Goal: Task Accomplishment & Management: Manage account settings

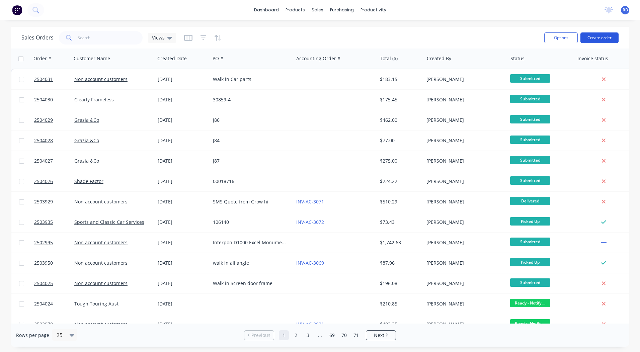
click at [602, 36] on button "Create order" at bounding box center [600, 37] width 38 height 11
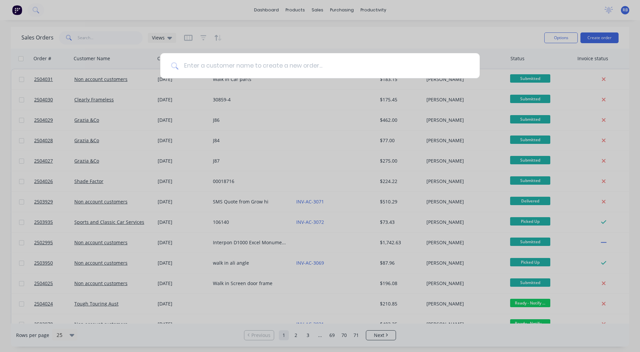
click at [233, 60] on input at bounding box center [323, 65] width 291 height 25
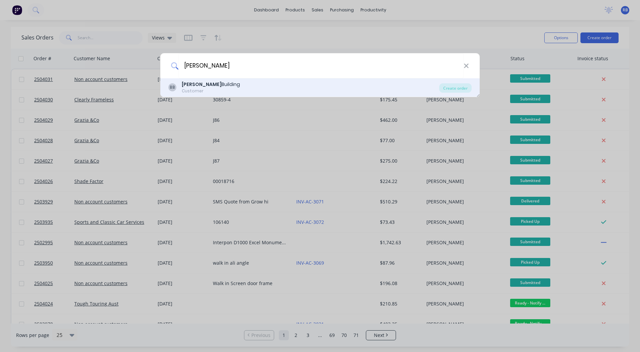
type input "[PERSON_NAME]"
click at [201, 88] on div "Customer" at bounding box center [211, 91] width 58 height 6
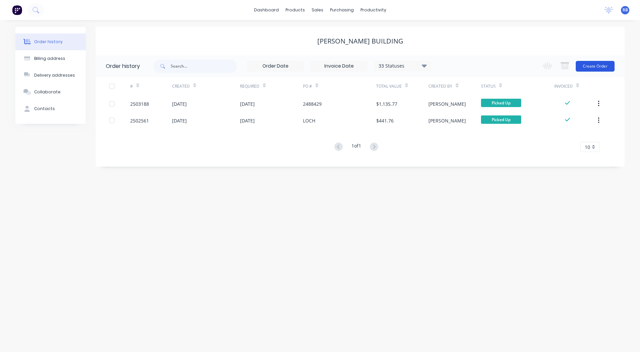
click at [592, 65] on button "Create Order" at bounding box center [595, 66] width 39 height 11
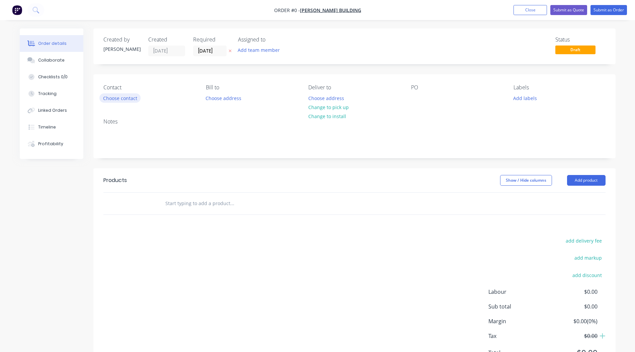
click at [126, 99] on button "Choose contact" at bounding box center [119, 97] width 41 height 9
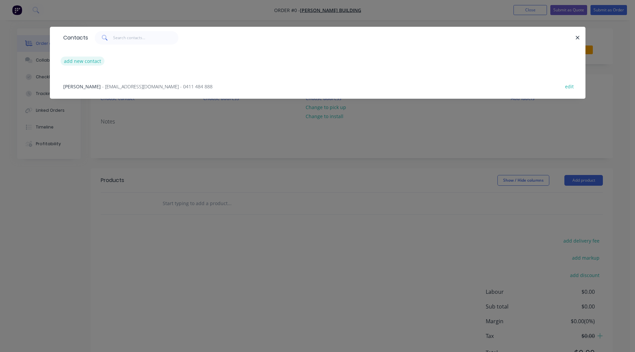
click at [90, 61] on button "add new contact" at bounding box center [83, 61] width 44 height 9
select select "AU"
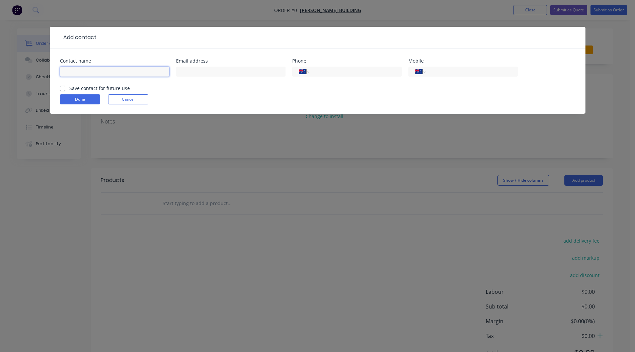
click at [93, 72] on input "text" at bounding box center [114, 72] width 109 height 10
type input "[PERSON_NAME]"
click at [184, 73] on input "text" at bounding box center [230, 72] width 109 height 10
type input "[EMAIL_ADDRESS][DOMAIN_NAME]"
click at [450, 73] on input "tel" at bounding box center [470, 72] width 80 height 8
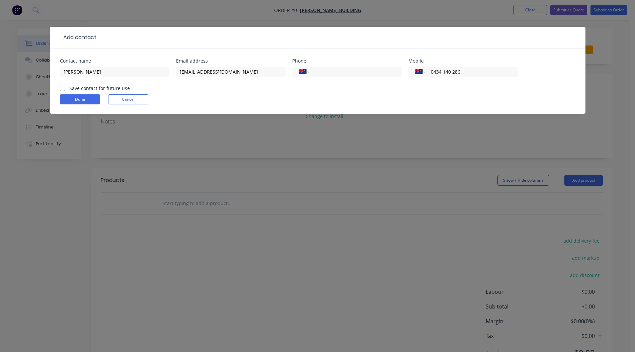
type input "0434 140 286"
click at [69, 86] on label "Save contact for future use" at bounding box center [99, 88] width 61 height 7
click at [60, 86] on input "Save contact for future use" at bounding box center [62, 88] width 5 height 6
checkbox input "true"
click at [81, 98] on button "Done" at bounding box center [80, 99] width 40 height 10
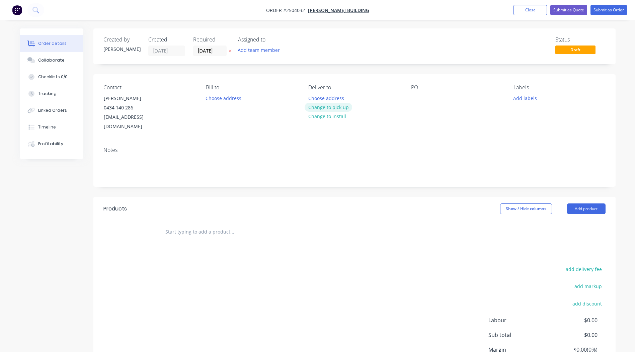
click at [326, 107] on button "Change to pick up" at bounding box center [329, 107] width 48 height 9
click at [416, 99] on div at bounding box center [416, 98] width 11 height 10
click at [529, 99] on button "Add labels" at bounding box center [525, 97] width 31 height 9
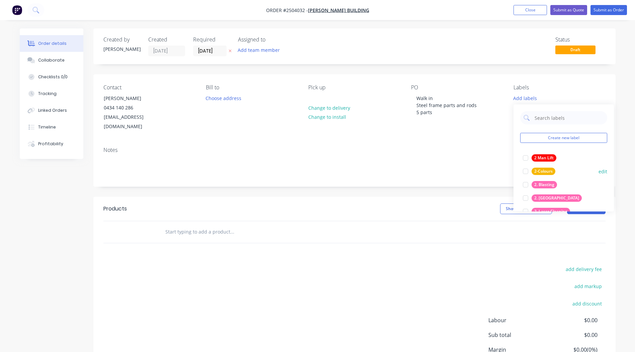
click at [526, 186] on div at bounding box center [525, 184] width 13 height 13
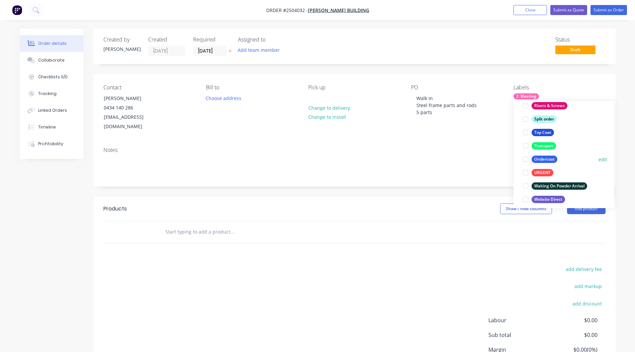
scroll to position [482, 0]
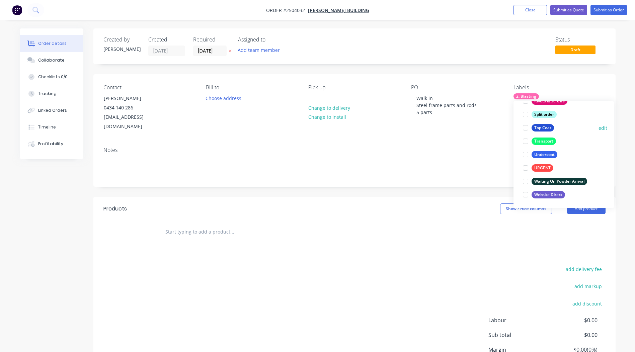
click at [524, 129] on div at bounding box center [525, 127] width 13 height 13
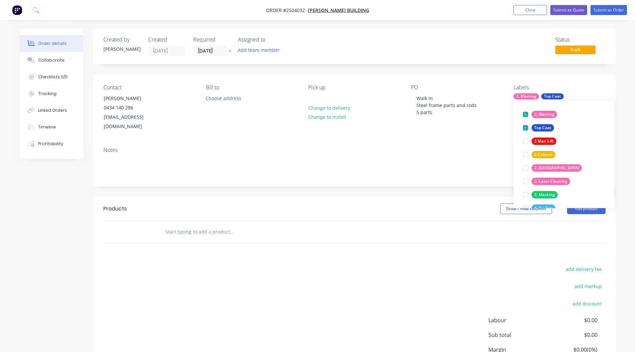
click at [476, 147] on div "Notes" at bounding box center [354, 150] width 502 height 6
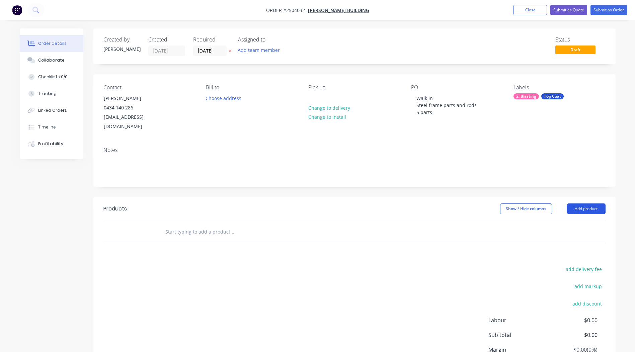
click at [581, 204] on button "Add product" at bounding box center [586, 209] width 39 height 11
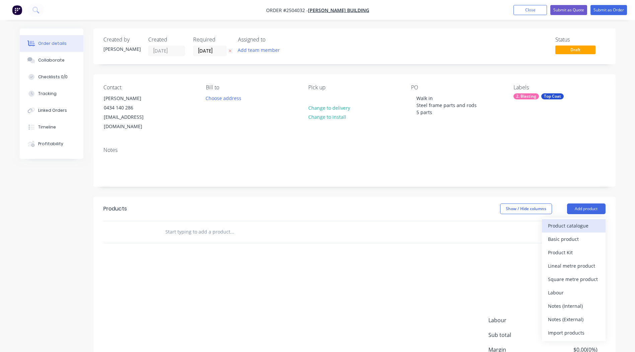
click at [573, 221] on div "Product catalogue" at bounding box center [574, 226] width 52 height 10
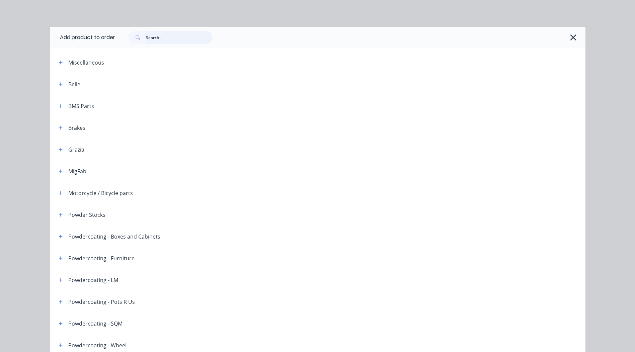
click at [176, 38] on input "text" at bounding box center [179, 37] width 66 height 13
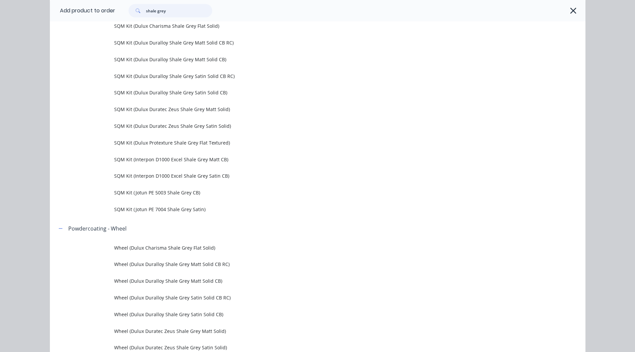
scroll to position [1172, 0]
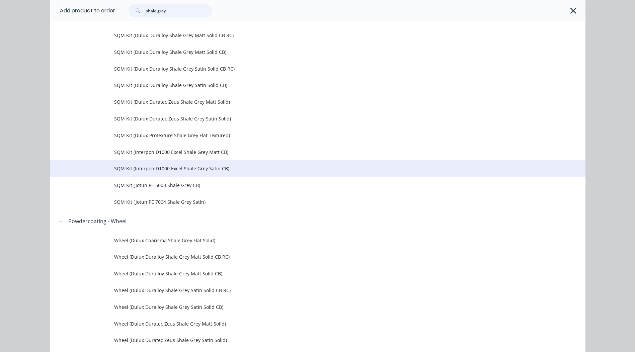
type input "shale grey"
click at [171, 171] on span "SQM Kit (Interpon D1000 Excel Shale Grey Satin CB)" at bounding box center [302, 168] width 377 height 7
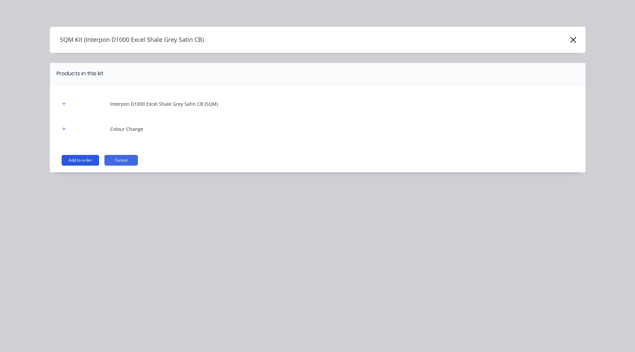
click at [88, 157] on button "Add to order" at bounding box center [81, 160] width 38 height 11
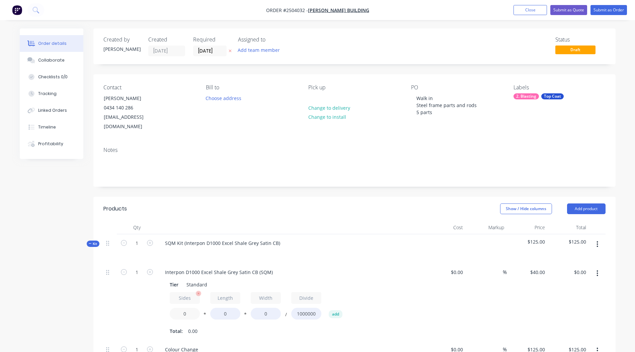
click at [186, 308] on input "0" at bounding box center [185, 314] width 30 height 12
type input "2"
click at [226, 308] on input "0" at bounding box center [225, 314] width 30 height 12
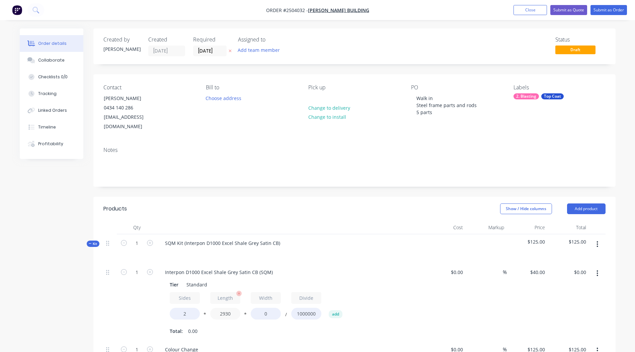
type input "2930"
type input "1010"
type input "$236.74"
click at [391, 295] on div "Sides 2 * Length 2930 * Width 1010 / Divide 1000000 add" at bounding box center [291, 307] width 242 height 30
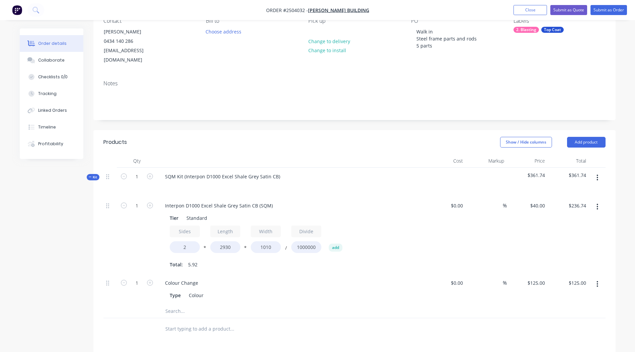
scroll to position [67, 0]
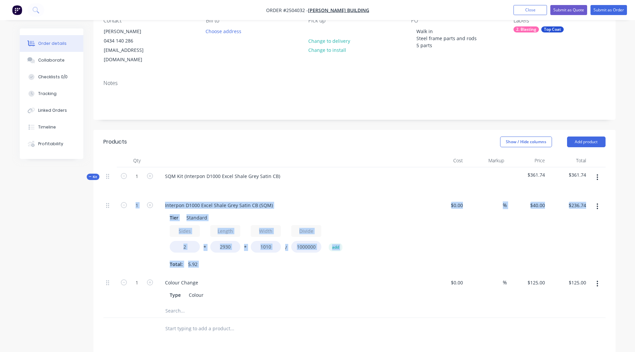
drag, startPoint x: 109, startPoint y: 275, endPoint x: 112, endPoint y: 253, distance: 21.2
click at [112, 253] on div "1 Interpon D1000 Excel Shale Grey Satin CB (SQM) Tier Standard Sides 2 * Length…" at bounding box center [354, 251] width 502 height 108
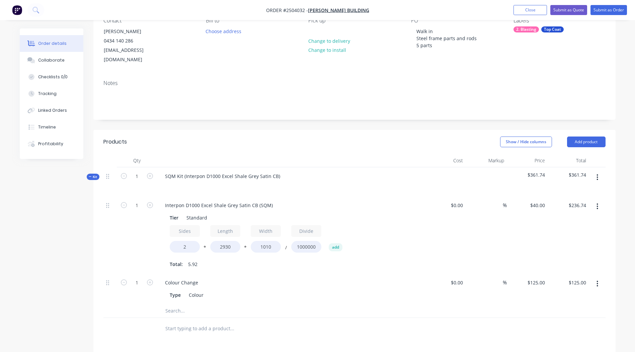
drag, startPoint x: 112, startPoint y: 253, endPoint x: 108, endPoint y: 300, distance: 46.3
click at [108, 304] on div at bounding box center [109, 310] width 13 height 13
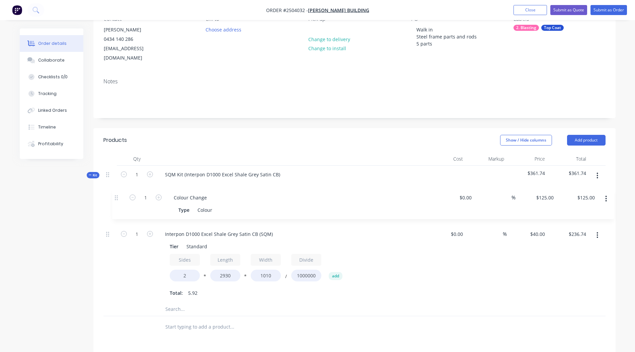
drag, startPoint x: 107, startPoint y: 275, endPoint x: 113, endPoint y: 192, distance: 83.5
click at [113, 195] on div "1 Interpon D1000 Excel Shale Grey Satin CB (SQM) Tier Standard Sides 2 * Length…" at bounding box center [354, 249] width 502 height 108
click at [597, 232] on icon "button" at bounding box center [598, 235] width 2 height 7
click at [577, 248] on div "Duplicate" at bounding box center [574, 253] width 52 height 10
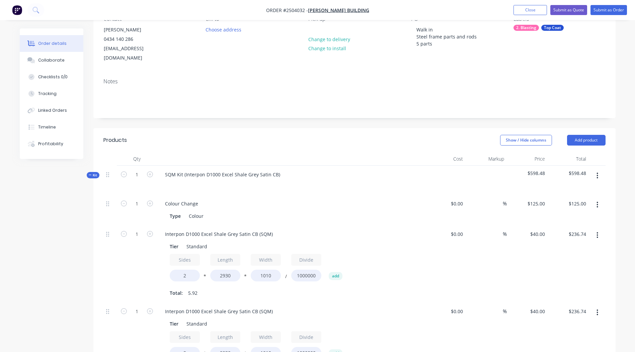
scroll to position [169, 0]
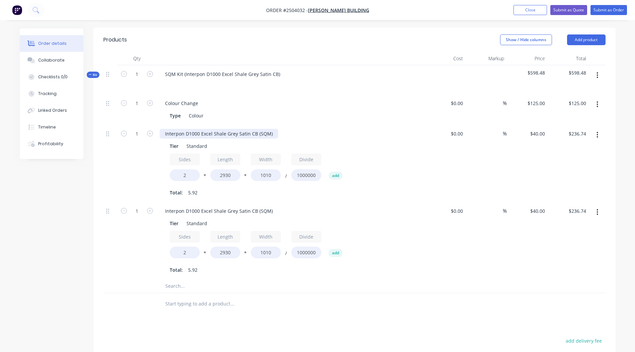
click at [215, 129] on div "Interpon D1000 Excel Shale Grey Satin CB (SQM)" at bounding box center [219, 134] width 119 height 10
click at [209, 206] on div "Interpon D1000 Excel Shale Grey Satin CB (SQM)" at bounding box center [219, 211] width 119 height 10
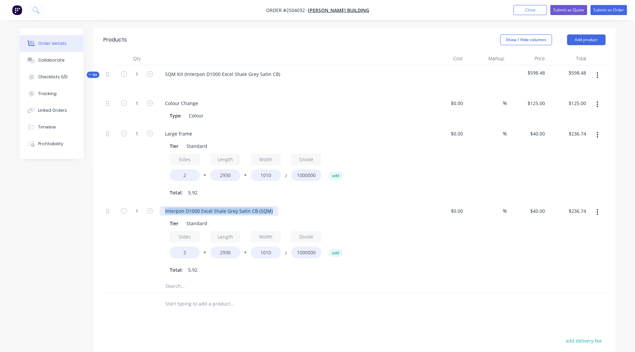
click at [209, 206] on div "Interpon D1000 Excel Shale Grey Satin CB (SQM)" at bounding box center [219, 211] width 119 height 10
click at [167, 206] on div "small frame" at bounding box center [179, 211] width 38 height 10
click at [136, 206] on input "1" at bounding box center [136, 211] width 17 height 10
type input "2"
type input "$473.49"
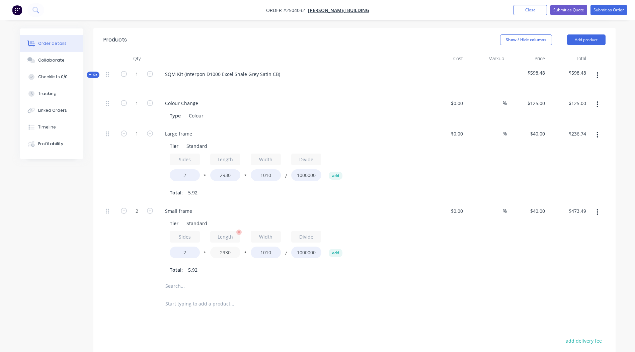
click at [229, 247] on input "2930" at bounding box center [225, 253] width 30 height 12
type input "1100"
type input "$177.76"
click at [396, 252] on div "Sides 2 * Length 1100 * Width 1010 / Divide 1000000 add Total: 5.92" at bounding box center [291, 253] width 242 height 44
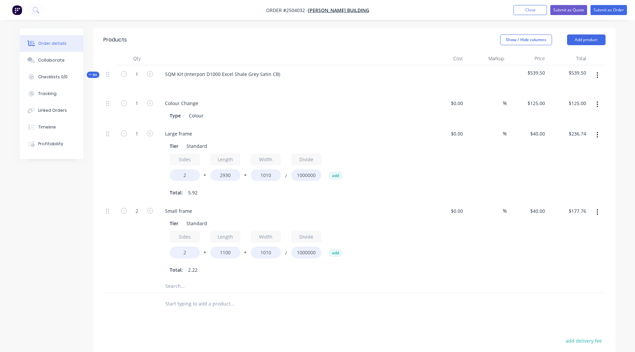
click at [598, 72] on icon "button" at bounding box center [598, 75] width 2 height 7
click at [586, 88] on div "Add product to kit" at bounding box center [574, 93] width 52 height 10
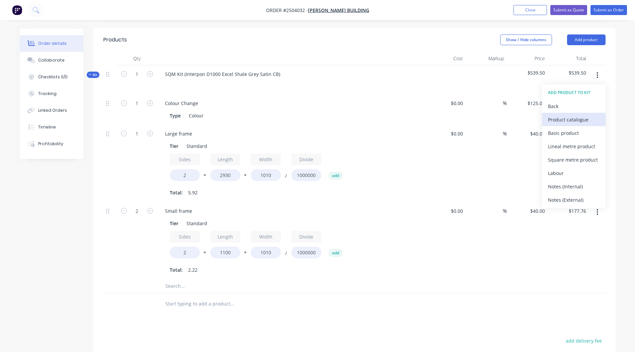
click at [575, 115] on div "Product catalogue" at bounding box center [574, 120] width 52 height 10
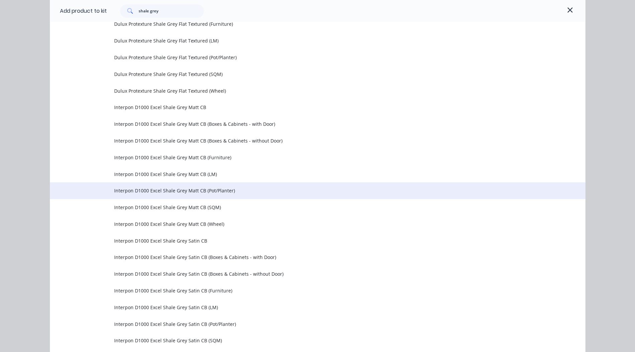
scroll to position [1306, 0]
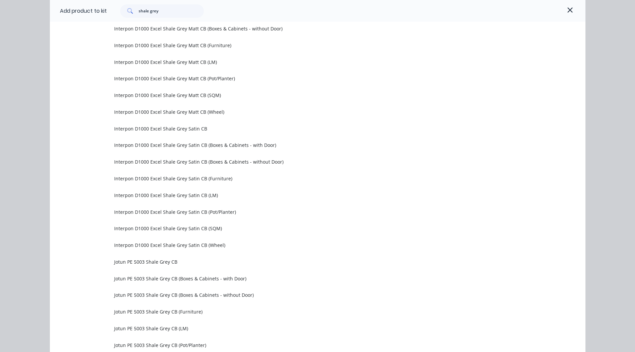
click at [193, 196] on span "Interpon D1000 Excel Shale Grey Satin CB (LM)" at bounding box center [302, 195] width 377 height 7
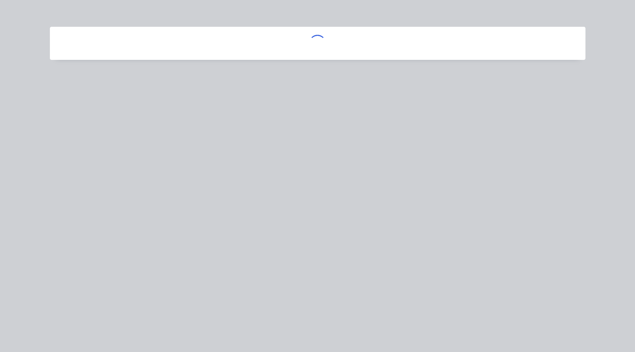
scroll to position [0, 0]
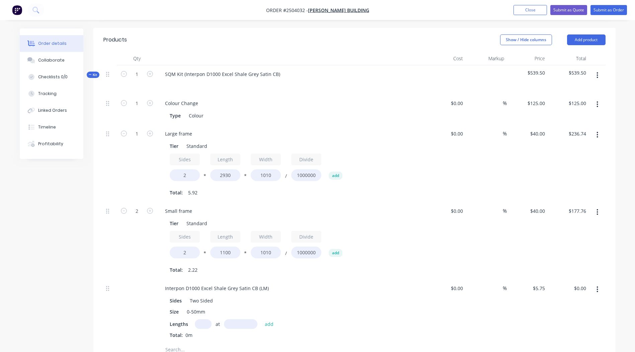
click at [197, 319] on input "text" at bounding box center [203, 324] width 17 height 10
type input "2"
type input "3000mm"
click at [266, 319] on button "add" at bounding box center [270, 323] width 16 height 9
type input "$34.50"
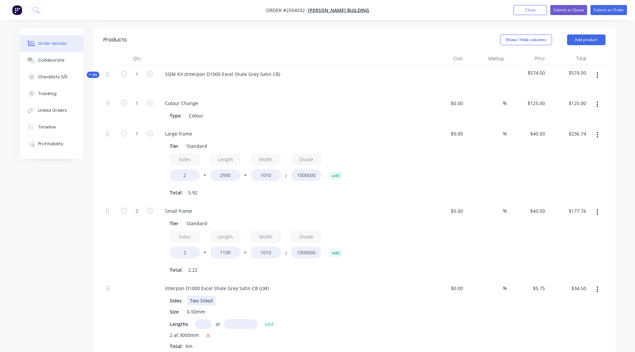
click at [363, 296] on div "Sides Two Sided" at bounding box center [289, 301] width 245 height 10
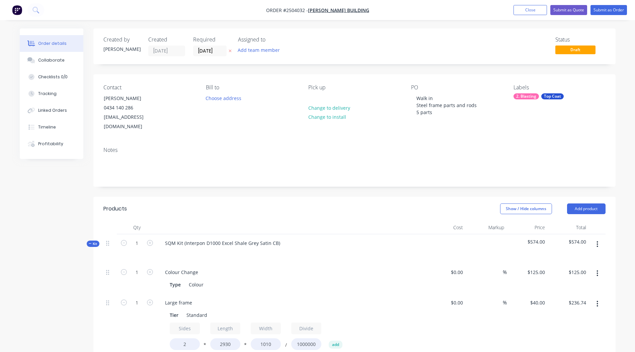
drag, startPoint x: 401, startPoint y: 229, endPoint x: 415, endPoint y: 228, distance: 13.1
click at [401, 234] on div "SQM Kit (Interpon D1000 Excel Shale Grey Satin CB)" at bounding box center [291, 248] width 268 height 29
click at [597, 241] on icon "button" at bounding box center [598, 244] width 2 height 7
click at [576, 257] on div "Add product to kit" at bounding box center [574, 262] width 52 height 10
click at [570, 338] on div "Labour" at bounding box center [574, 343] width 52 height 10
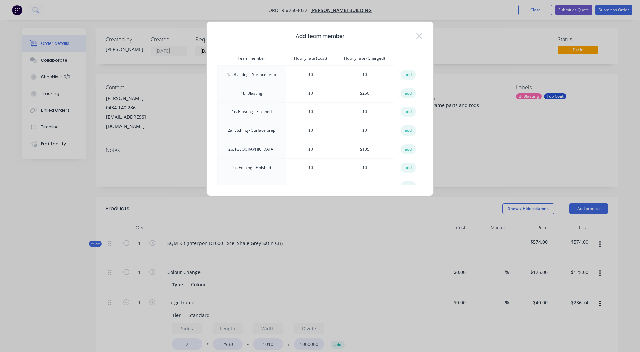
click at [405, 93] on button "add" at bounding box center [408, 93] width 15 height 10
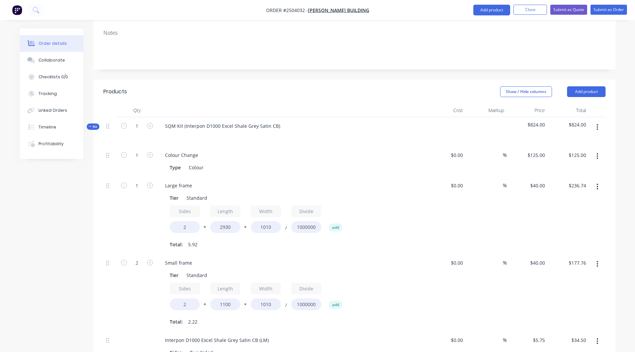
scroll to position [234, 0]
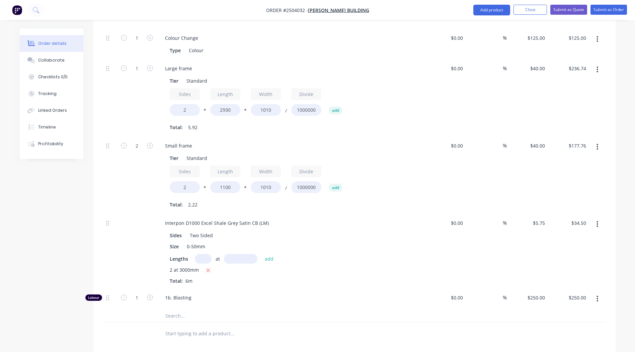
click at [374, 244] on div "Sides Two Sided Size 0-50mm Lengths at add 2 at 3000mm Total: 6m" at bounding box center [291, 256] width 263 height 55
click at [606, 11] on button "Submit as Order" at bounding box center [609, 10] width 36 height 10
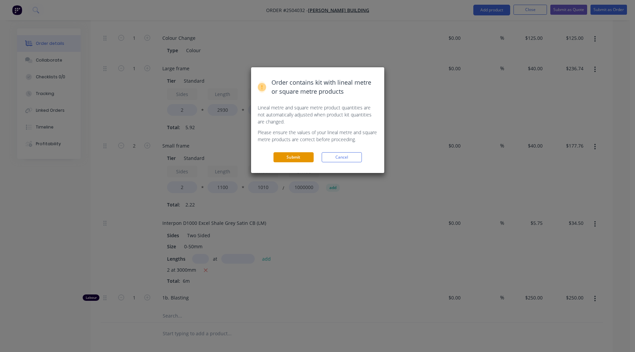
click at [303, 158] on button "Submit" at bounding box center [294, 157] width 40 height 10
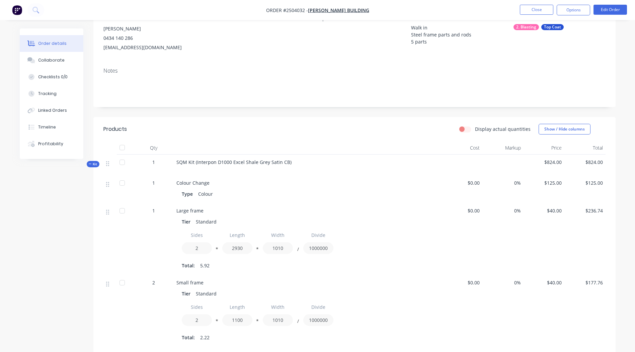
scroll to position [68, 0]
click at [614, 10] on button "Edit Order" at bounding box center [610, 10] width 33 height 10
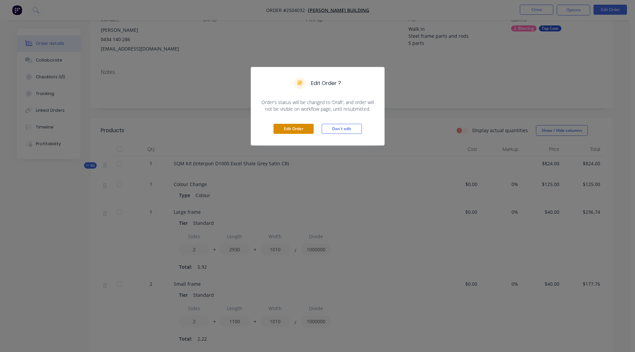
click at [288, 128] on button "Edit Order" at bounding box center [294, 129] width 40 height 10
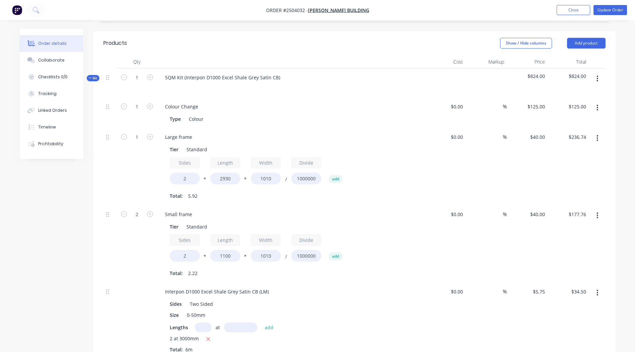
scroll to position [167, 0]
click at [188, 171] on input "2" at bounding box center [185, 177] width 30 height 12
click at [186, 171] on input "2" at bounding box center [185, 177] width 30 height 12
type input "1.3"
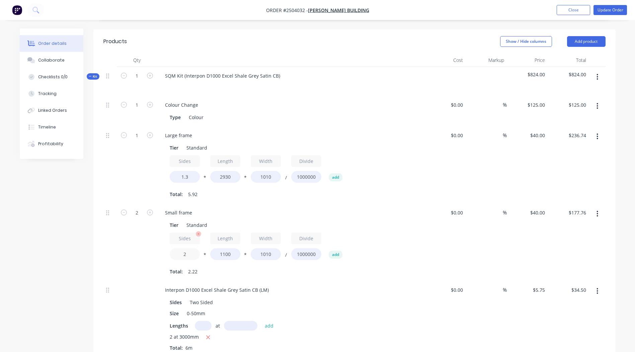
type input "$153.88"
click at [186, 248] on input "2" at bounding box center [185, 254] width 30 height 12
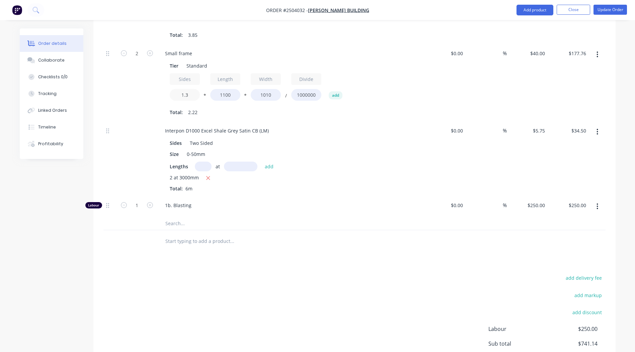
scroll to position [335, 0]
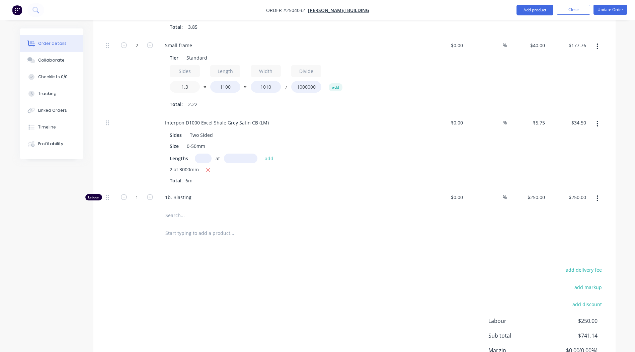
type input "1.3"
type input "$115.54"
click at [303, 178] on div "Interpon D1000 Excel Shale Grey Satin CB (LM) Sides Two Sided Size 0-50mm Lengt…" at bounding box center [291, 151] width 268 height 75
click at [606, 10] on button "Update Order" at bounding box center [610, 10] width 33 height 10
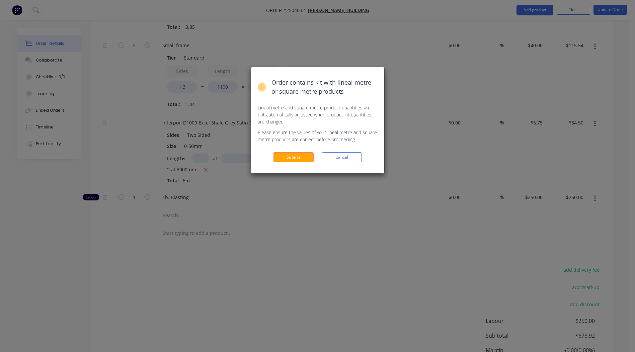
click at [289, 155] on button "Submit" at bounding box center [294, 157] width 40 height 10
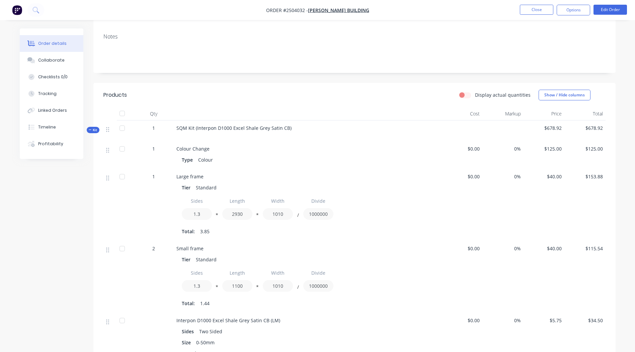
scroll to position [68, 0]
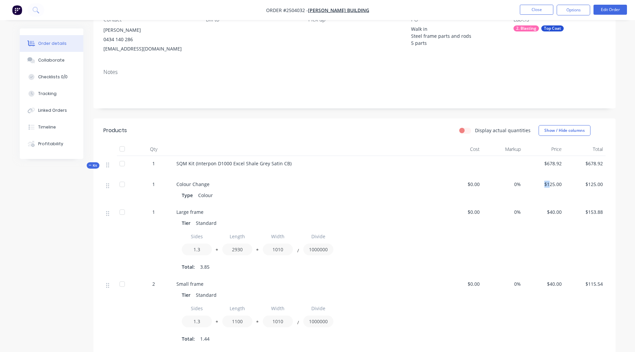
drag, startPoint x: 546, startPoint y: 186, endPoint x: 551, endPoint y: 186, distance: 5.1
click at [551, 186] on span "$125.00" at bounding box center [544, 184] width 36 height 7
drag, startPoint x: 551, startPoint y: 186, endPoint x: 541, endPoint y: 194, distance: 13.1
click at [541, 194] on div "$125.00" at bounding box center [544, 191] width 41 height 28
click at [575, 11] on button "Options" at bounding box center [573, 10] width 33 height 11
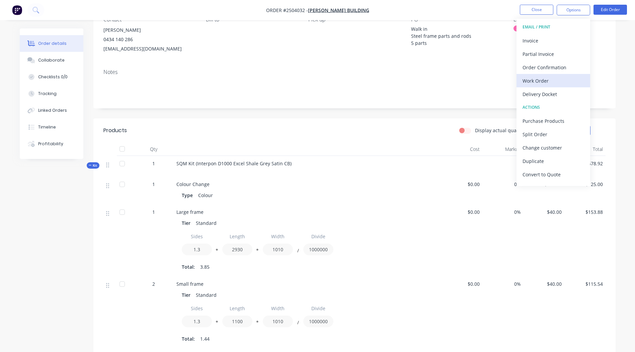
click at [542, 81] on div "Work Order" at bounding box center [554, 81] width 62 height 10
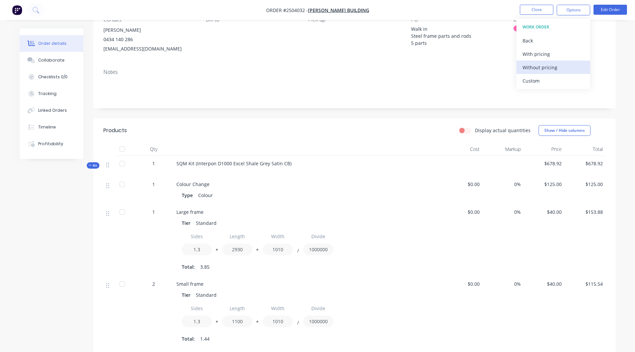
click at [543, 65] on div "Without pricing" at bounding box center [554, 68] width 62 height 10
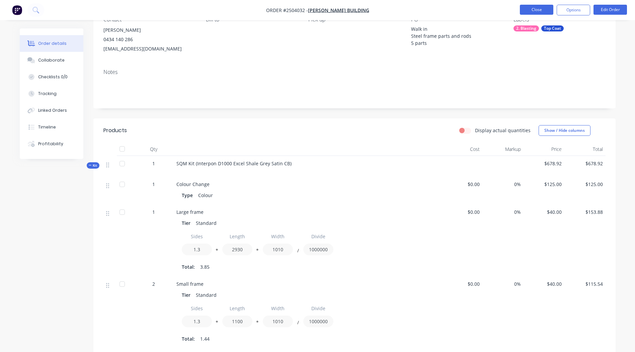
click at [534, 7] on button "Close" at bounding box center [536, 10] width 33 height 10
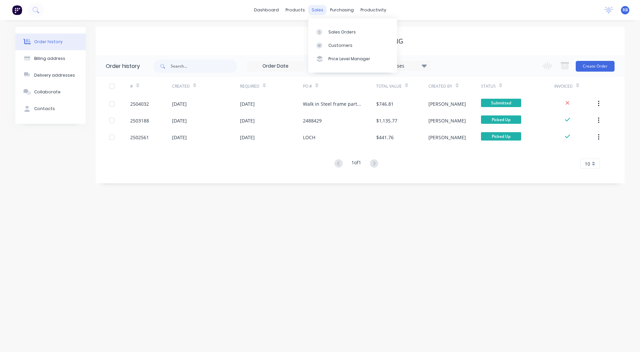
click at [317, 13] on div "sales" at bounding box center [317, 10] width 18 height 10
click at [315, 7] on div "sales" at bounding box center [317, 10] width 18 height 10
click at [330, 30] on div "Sales Orders" at bounding box center [341, 32] width 27 height 6
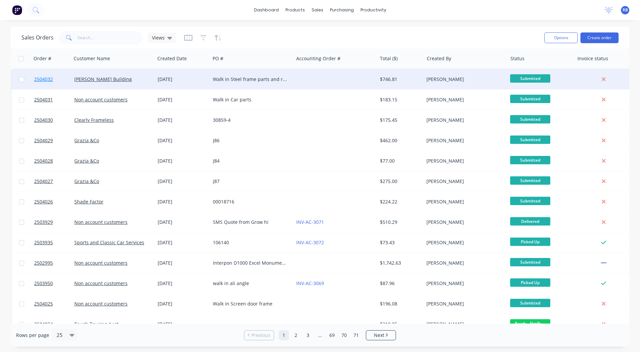
click at [42, 81] on span "2504032" at bounding box center [43, 79] width 19 height 7
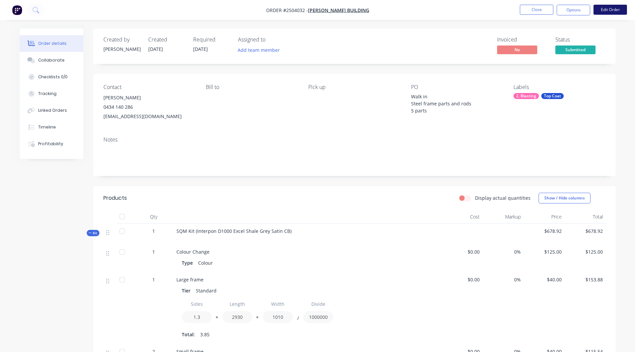
click at [604, 10] on button "Edit Order" at bounding box center [610, 10] width 33 height 10
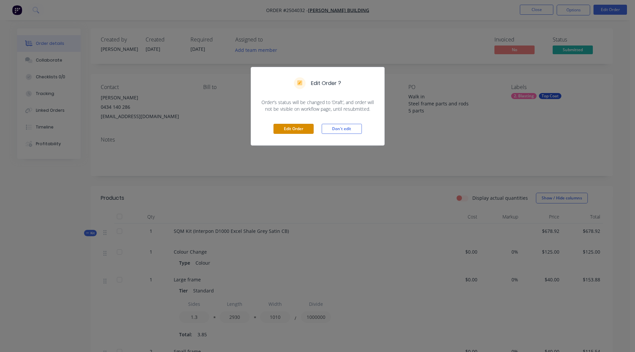
click at [303, 129] on button "Edit Order" at bounding box center [294, 129] width 40 height 10
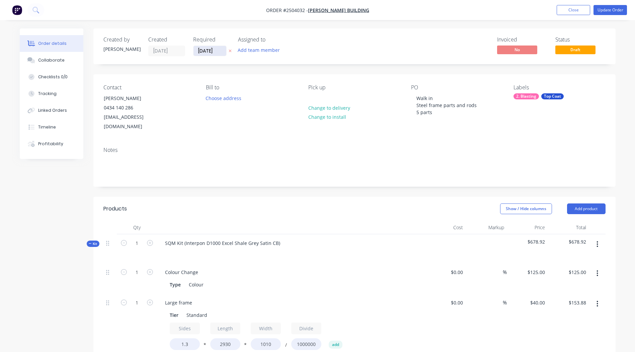
click at [206, 50] on input "[DATE]" at bounding box center [210, 51] width 33 height 10
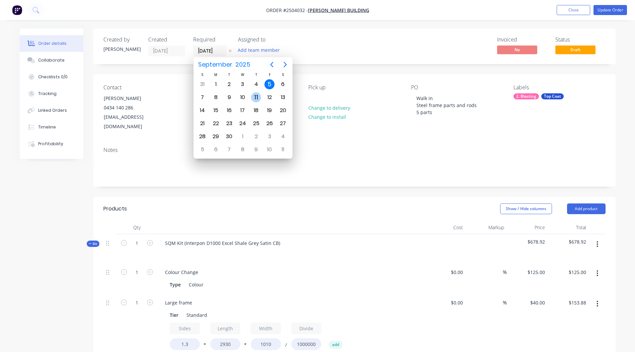
click at [255, 99] on div "11" at bounding box center [256, 97] width 10 height 10
type input "[DATE]"
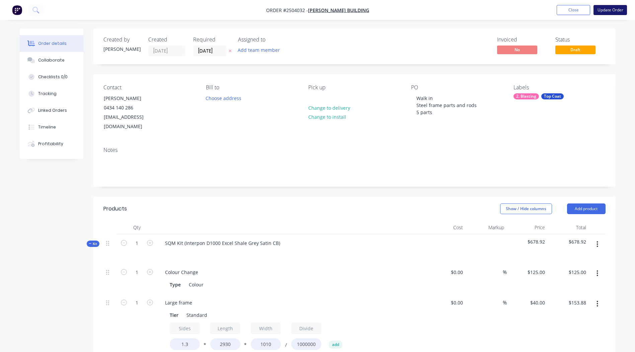
click at [613, 10] on button "Update Order" at bounding box center [610, 10] width 33 height 10
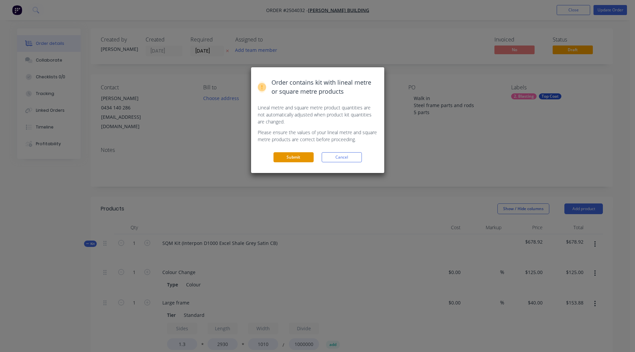
click at [303, 159] on button "Submit" at bounding box center [294, 157] width 40 height 10
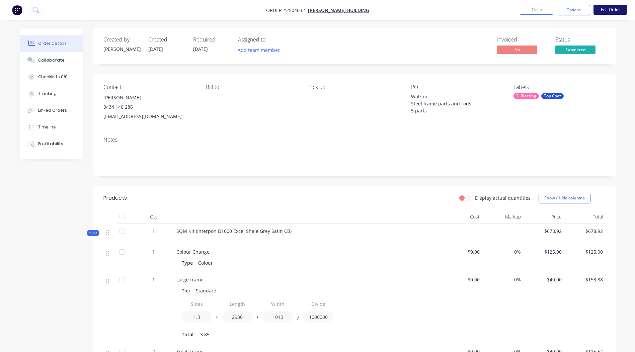
click at [600, 7] on button "Edit Order" at bounding box center [610, 10] width 33 height 10
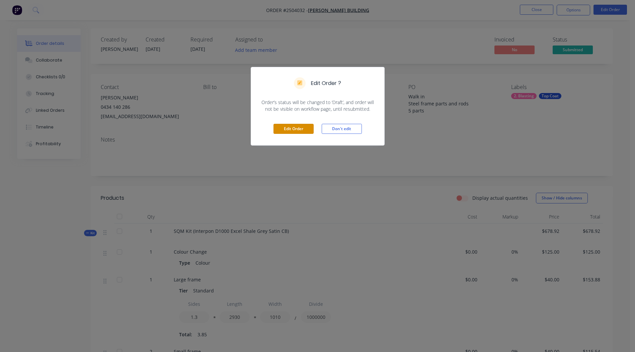
click at [301, 132] on button "Edit Order" at bounding box center [294, 129] width 40 height 10
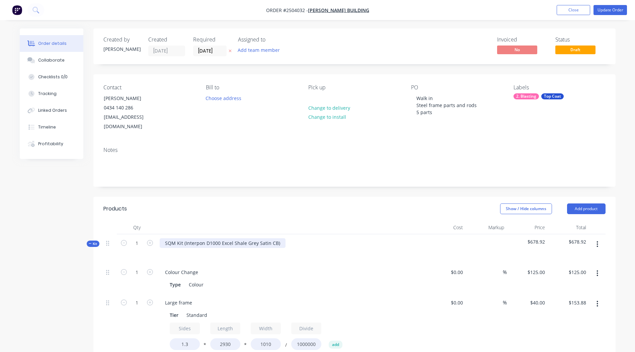
click at [278, 238] on div "SQM Kit (Interpon D1000 Excel Shale Grey Satin CB)" at bounding box center [223, 243] width 126 height 10
click at [246, 238] on div "Interpon D1000 Excel Shale Grey Satin CB" at bounding box center [212, 243] width 104 height 10
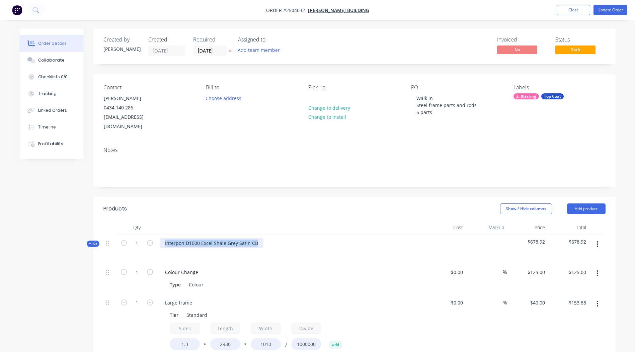
copy div "Interpon D1000 Excel Shale Grey Satin CB"
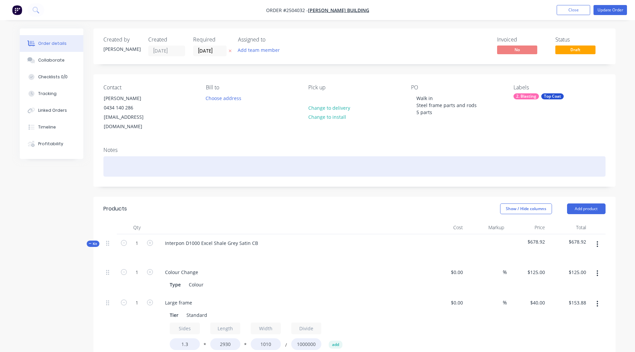
paste div
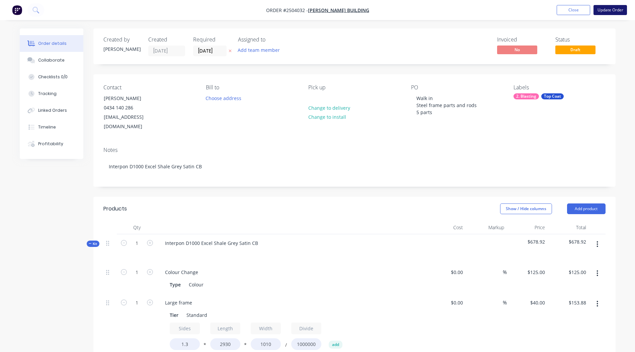
click at [604, 10] on button "Update Order" at bounding box center [610, 10] width 33 height 10
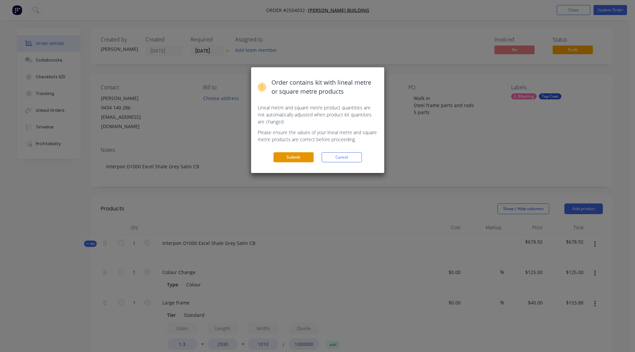
click at [292, 157] on button "Submit" at bounding box center [294, 157] width 40 height 10
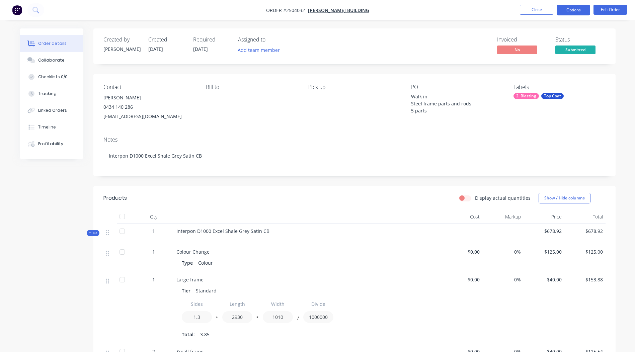
click at [571, 8] on button "Options" at bounding box center [573, 10] width 33 height 11
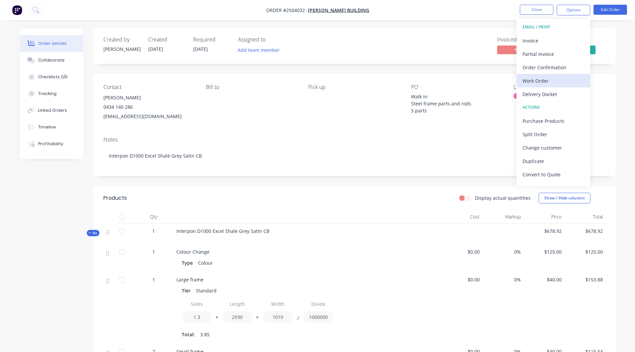
click at [550, 83] on div "Work Order" at bounding box center [554, 81] width 62 height 10
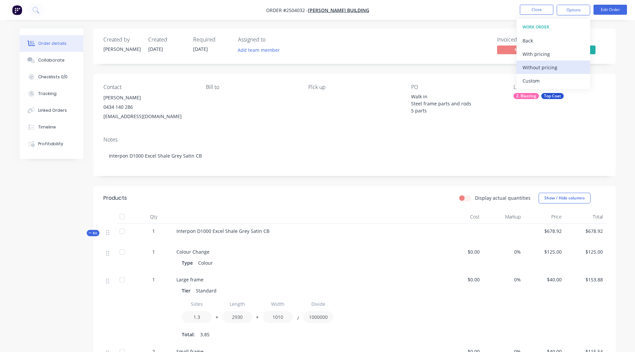
click at [545, 68] on div "Without pricing" at bounding box center [554, 68] width 62 height 10
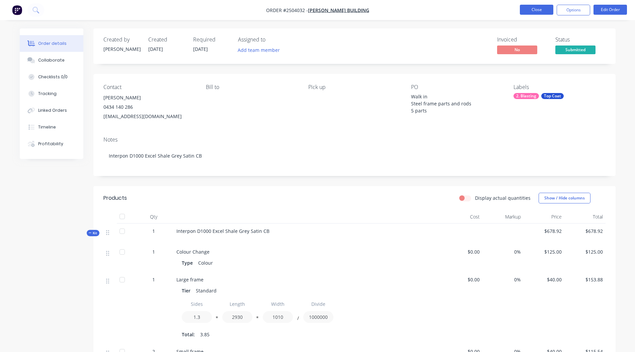
click at [524, 12] on button "Close" at bounding box center [536, 10] width 33 height 10
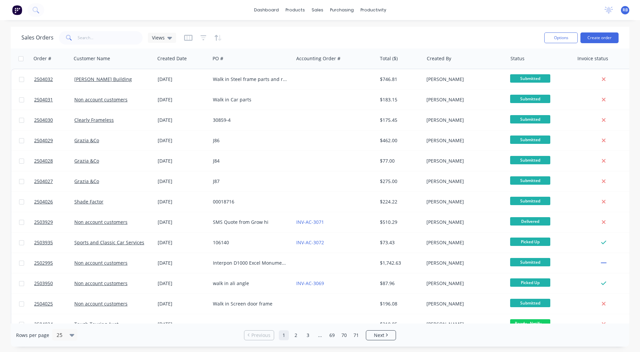
click at [601, 30] on div "Options Create order" at bounding box center [580, 37] width 77 height 16
click at [598, 37] on button "Create order" at bounding box center [600, 37] width 38 height 11
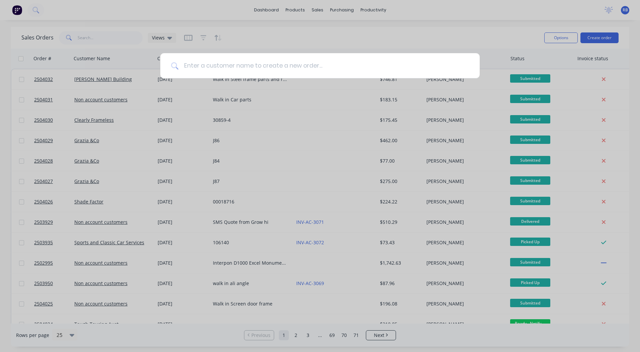
click at [255, 66] on input at bounding box center [323, 65] width 291 height 25
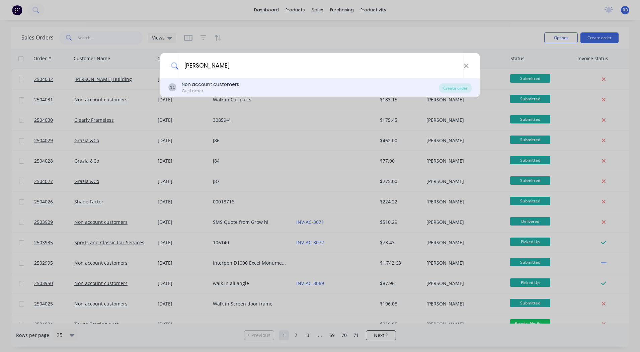
type input "[PERSON_NAME]"
click at [207, 86] on div "Non account customers" at bounding box center [211, 84] width 58 height 7
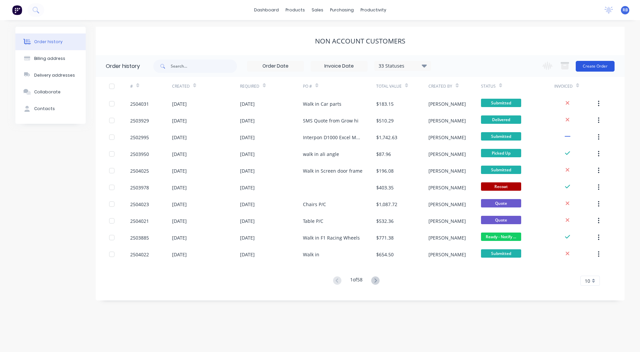
click at [598, 65] on button "Create Order" at bounding box center [595, 66] width 39 height 11
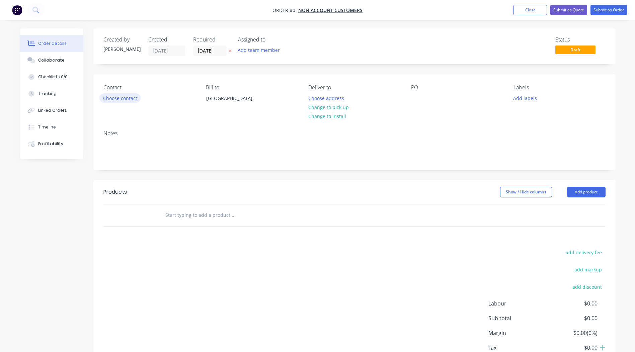
click at [126, 100] on button "Choose contact" at bounding box center [119, 97] width 41 height 9
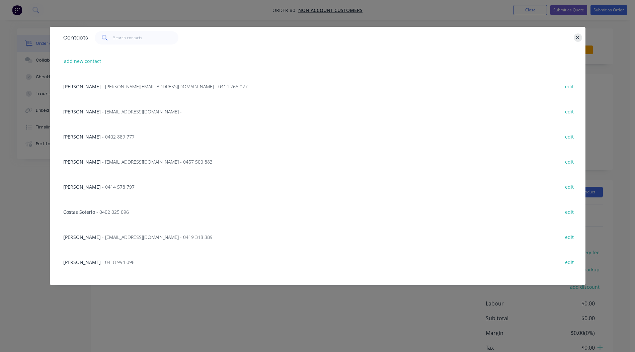
click at [576, 36] on icon "button" at bounding box center [578, 38] width 4 height 6
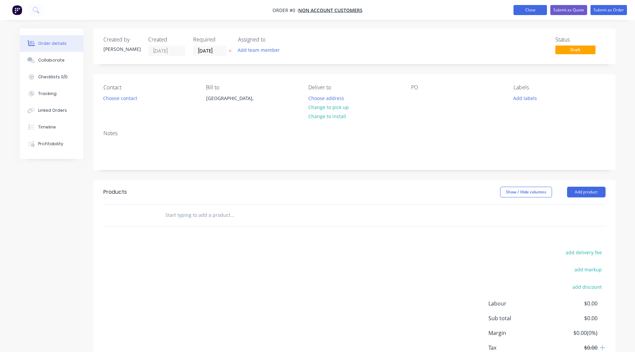
click at [529, 9] on button "Close" at bounding box center [530, 10] width 33 height 10
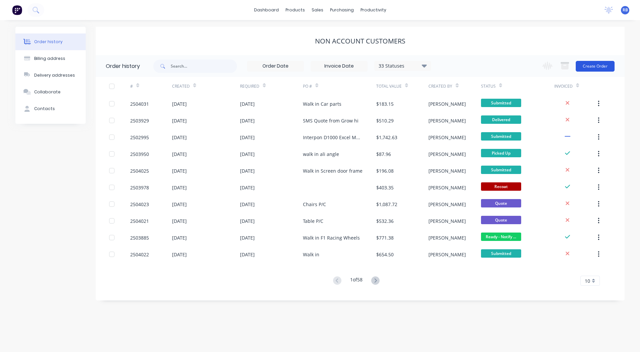
click at [596, 64] on button "Create Order" at bounding box center [595, 66] width 39 height 11
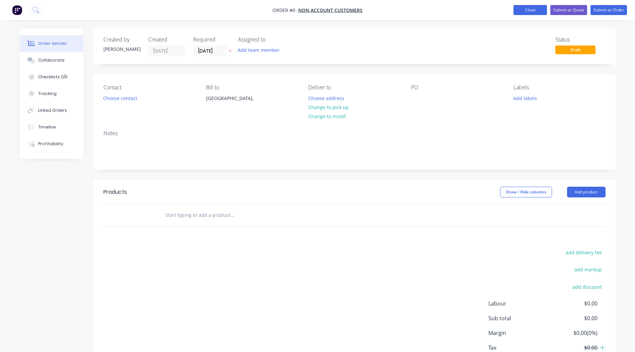
click at [536, 13] on button "Close" at bounding box center [530, 10] width 33 height 10
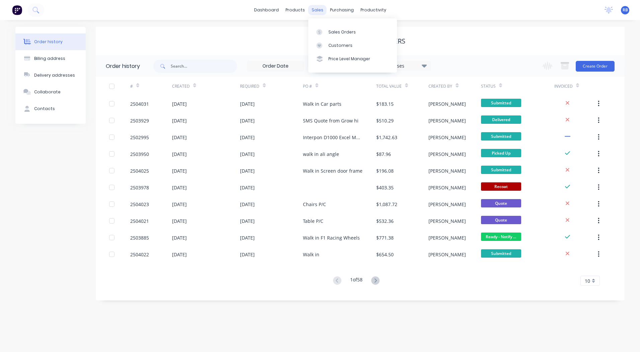
click at [312, 12] on div "sales" at bounding box center [317, 10] width 18 height 10
click at [332, 30] on div "Sales Orders" at bounding box center [341, 32] width 27 height 6
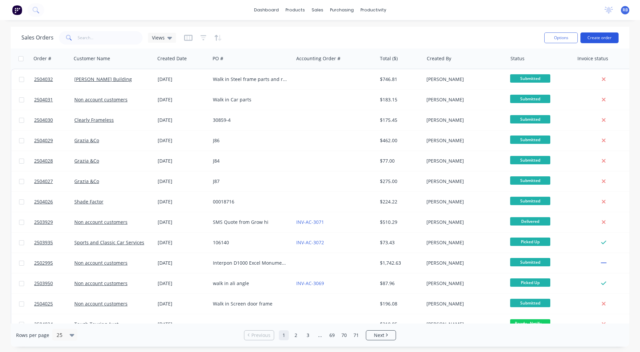
click at [600, 40] on button "Create order" at bounding box center [600, 37] width 38 height 11
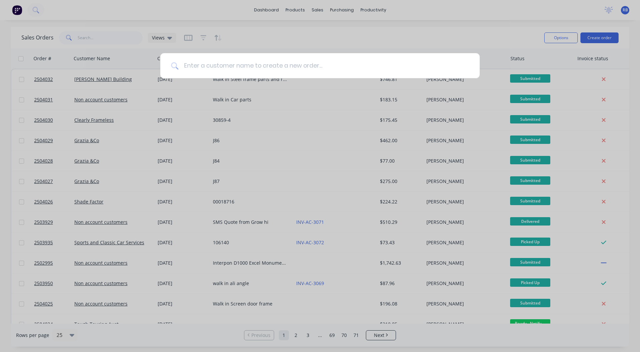
click at [187, 65] on input at bounding box center [323, 65] width 291 height 25
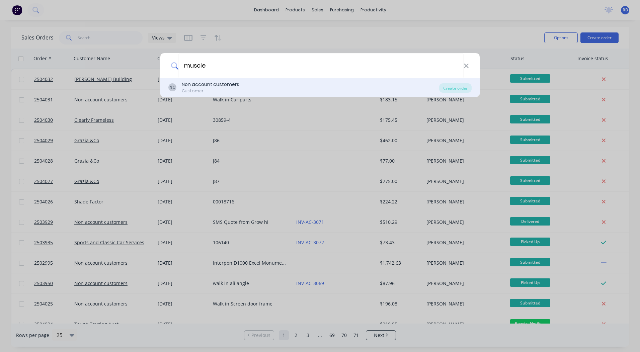
type input "muscle"
click at [204, 88] on div "Customer" at bounding box center [211, 91] width 58 height 6
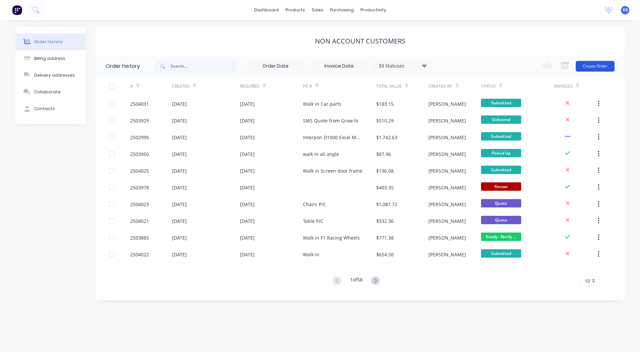
click at [595, 70] on button "Create Order" at bounding box center [595, 66] width 39 height 11
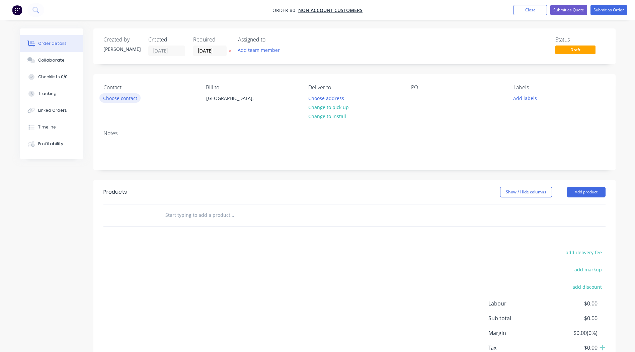
click at [105, 99] on button "Choose contact" at bounding box center [119, 97] width 41 height 9
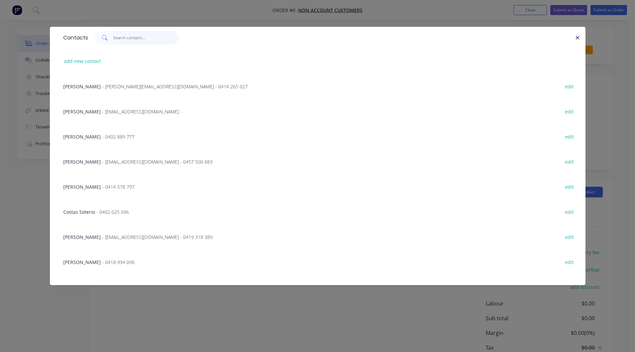
click at [129, 39] on input "text" at bounding box center [145, 37] width 65 height 13
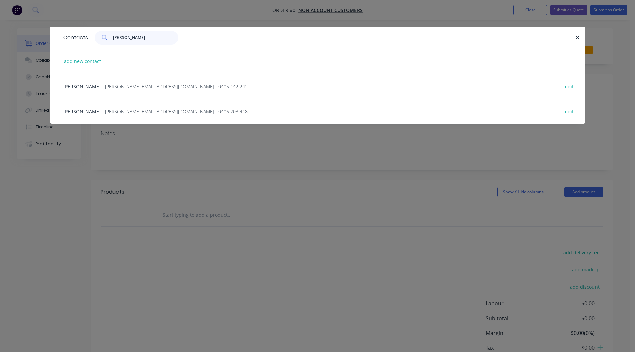
type input "[PERSON_NAME]"
click at [76, 87] on span "[PERSON_NAME]" at bounding box center [82, 86] width 38 height 6
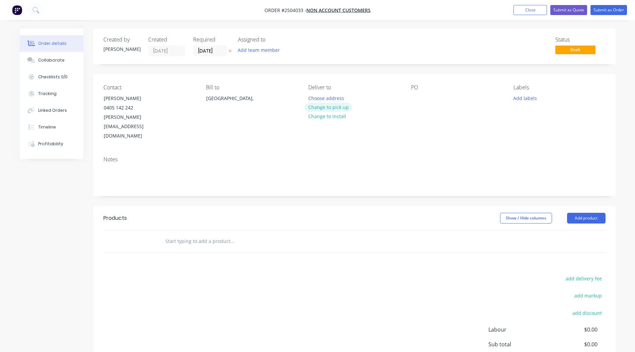
click at [340, 108] on button "Change to pick up" at bounding box center [329, 107] width 48 height 9
click at [416, 102] on div at bounding box center [416, 98] width 11 height 10
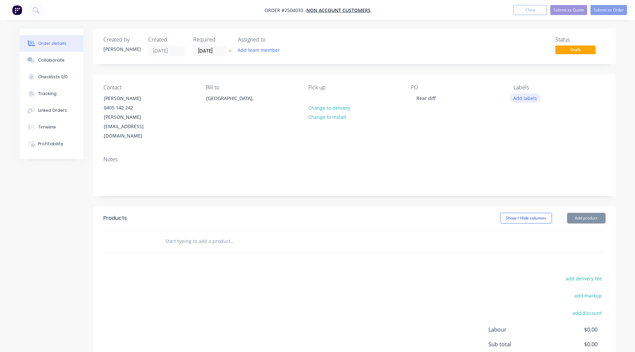
click at [527, 101] on button "Add labels" at bounding box center [525, 97] width 31 height 9
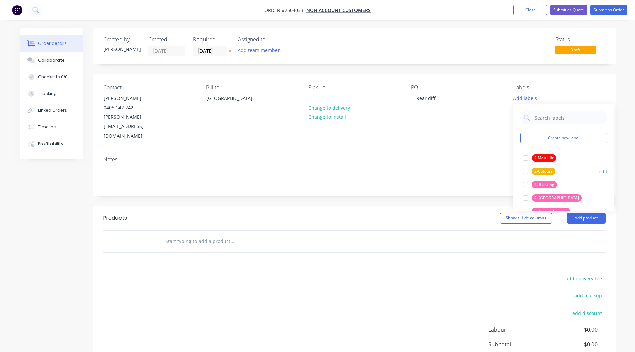
click at [524, 186] on div at bounding box center [525, 184] width 13 height 13
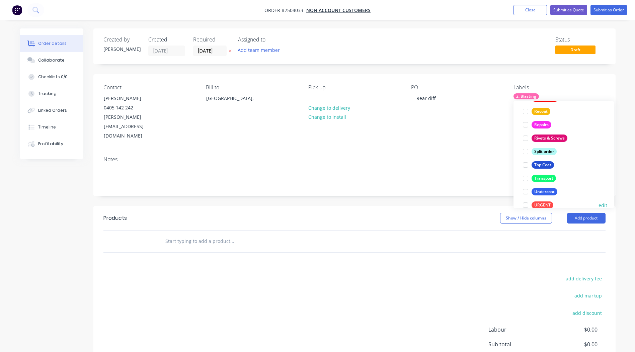
scroll to position [482, 0]
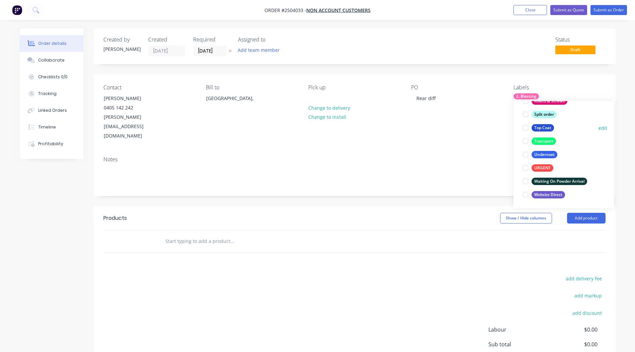
click at [527, 127] on div at bounding box center [525, 127] width 13 height 13
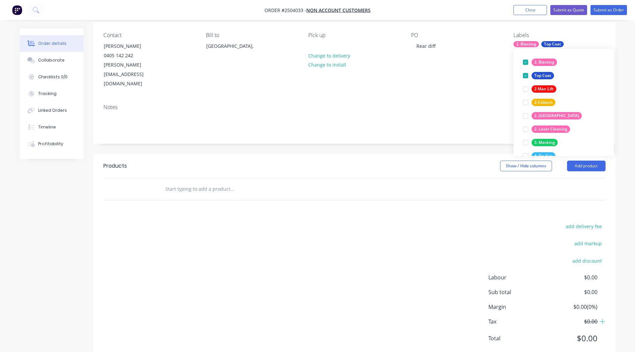
scroll to position [53, 0]
click at [422, 222] on div "add delivery fee add markup add discount Labour $0.00 Sub total $0.00 Margin $0…" at bounding box center [354, 286] width 502 height 129
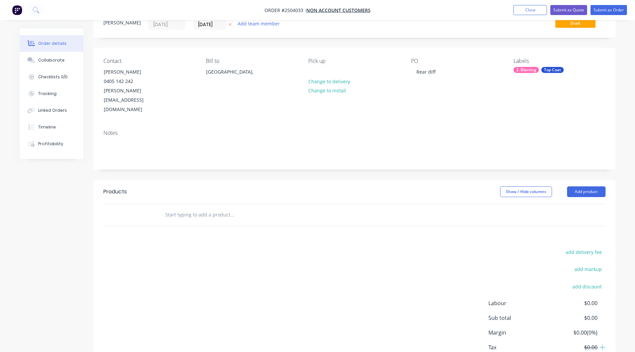
scroll to position [0, 0]
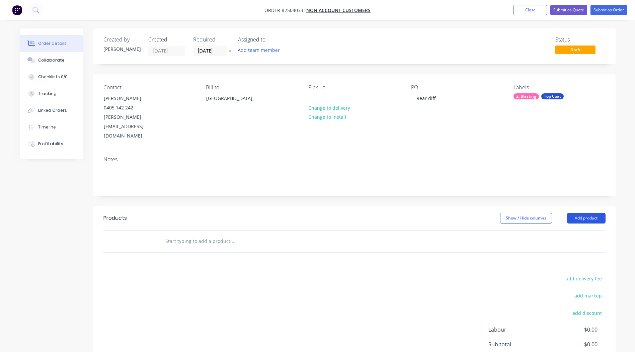
click at [589, 213] on button "Add product" at bounding box center [586, 218] width 39 height 11
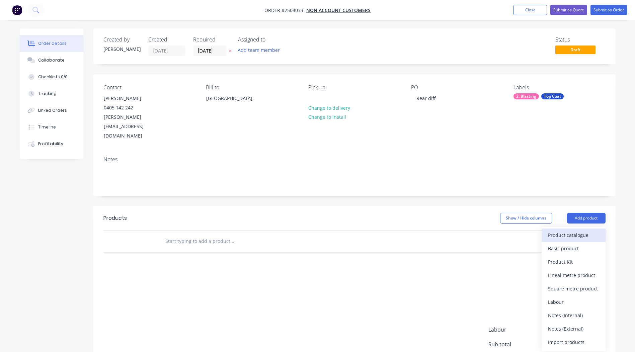
click at [567, 230] on div "Product catalogue" at bounding box center [574, 235] width 52 height 10
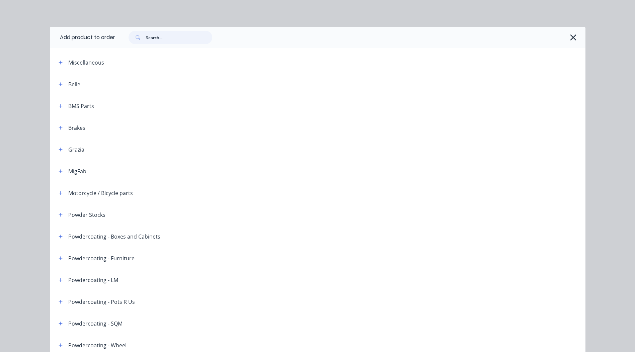
click at [183, 39] on input "text" at bounding box center [179, 37] width 66 height 13
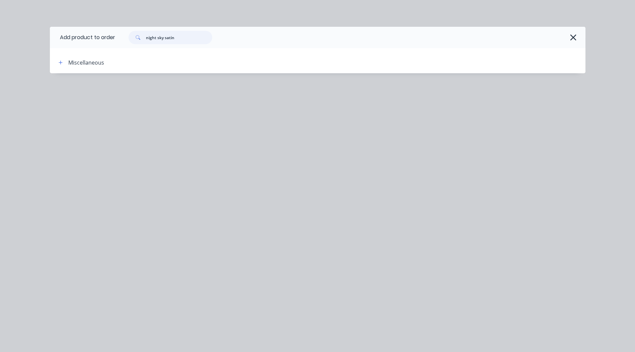
click at [181, 31] on input "night sky satin" at bounding box center [179, 37] width 66 height 13
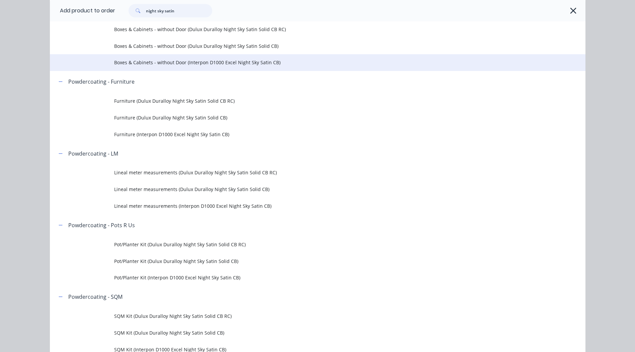
scroll to position [167, 0]
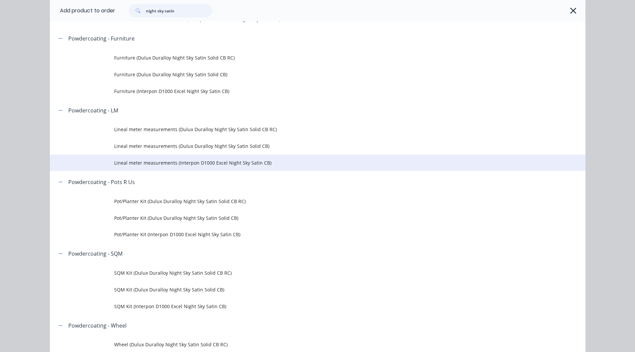
type input "night sky satin"
click at [233, 163] on span "Lineal meter measurements (Interpon D1000 Excel Night Sky Satin CB)" at bounding box center [302, 162] width 377 height 7
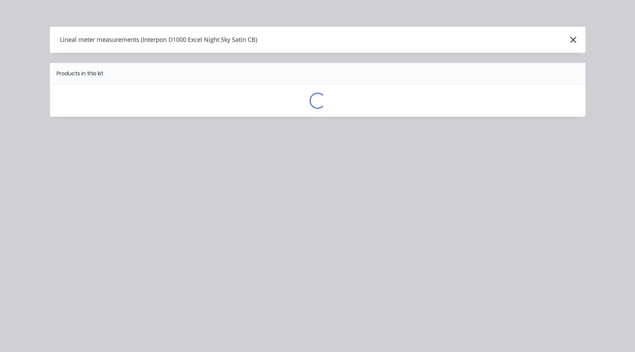
scroll to position [0, 0]
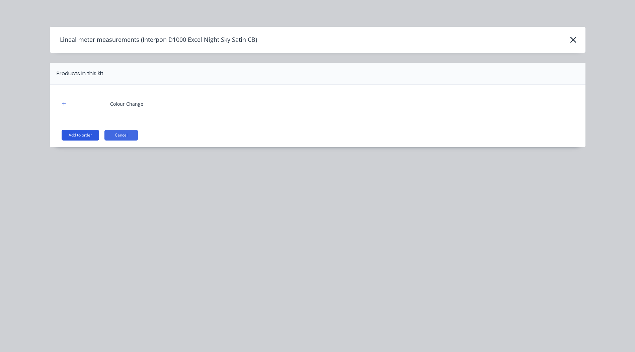
click at [88, 136] on button "Add to order" at bounding box center [81, 135] width 38 height 11
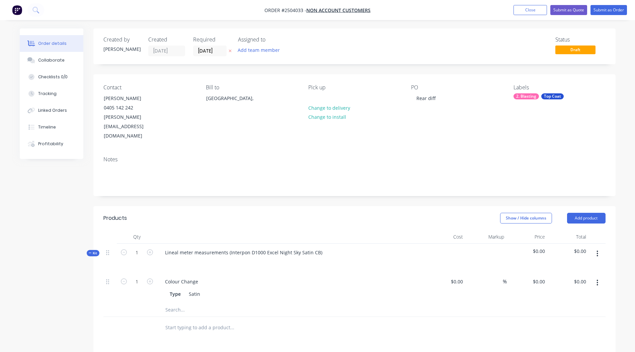
click at [597, 280] on icon "button" at bounding box center [597, 283] width 1 height 6
click at [578, 322] on div "Delete" at bounding box center [574, 327] width 52 height 10
click at [596, 248] on button "button" at bounding box center [598, 254] width 16 height 12
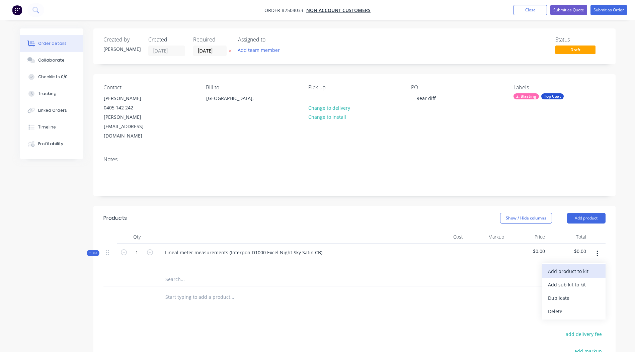
click at [583, 267] on div "Add product to kit" at bounding box center [574, 272] width 52 height 10
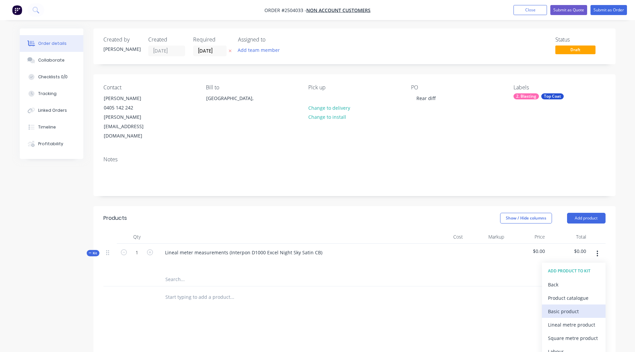
click at [560, 307] on div "Basic product" at bounding box center [574, 312] width 52 height 10
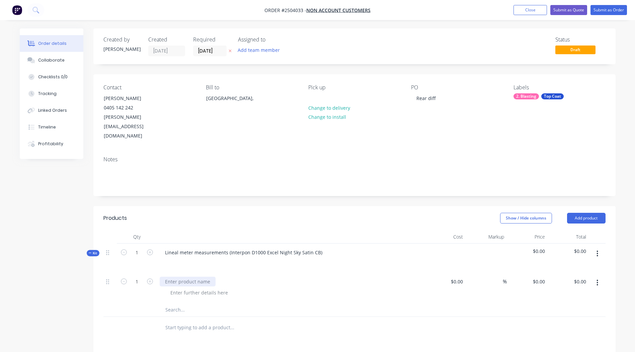
click at [192, 277] on div at bounding box center [188, 282] width 56 height 10
click at [199, 277] on div "Rear diff and axcel housing" at bounding box center [196, 282] width 72 height 10
click at [206, 277] on div "Rear diff and axel housing" at bounding box center [195, 282] width 70 height 10
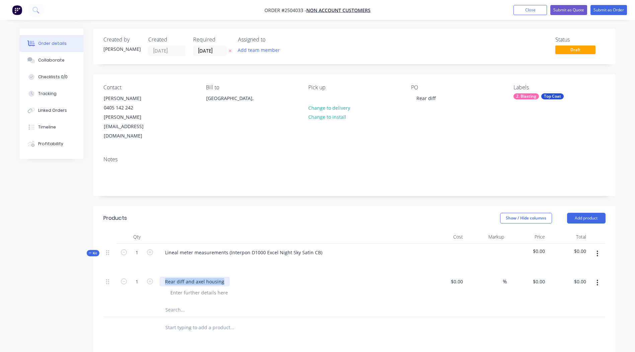
copy div "Rear diff and axel housing"
click at [212, 279] on div "Rear diff and axel housing" at bounding box center [291, 288] width 268 height 30
click at [207, 277] on div "Rear diff and axel housing" at bounding box center [195, 282] width 70 height 10
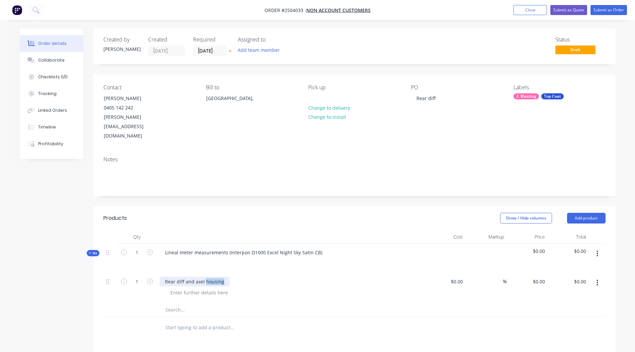
click at [207, 277] on div "Rear diff and axel housing" at bounding box center [195, 282] width 70 height 10
copy div "Rear diff and axel housing"
click at [193, 288] on div at bounding box center [199, 293] width 68 height 10
paste div
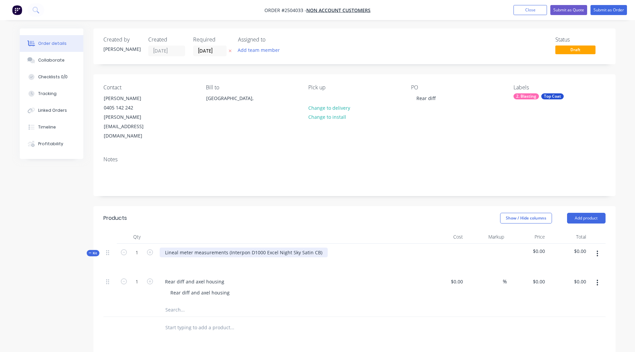
click at [319, 248] on div "Lineal meter measurements (Interpon D1000 Excel Night Sky Satin CB)" at bounding box center [244, 253] width 168 height 10
copy div "Interpon D1000 Excel Night Sky Satin CB"
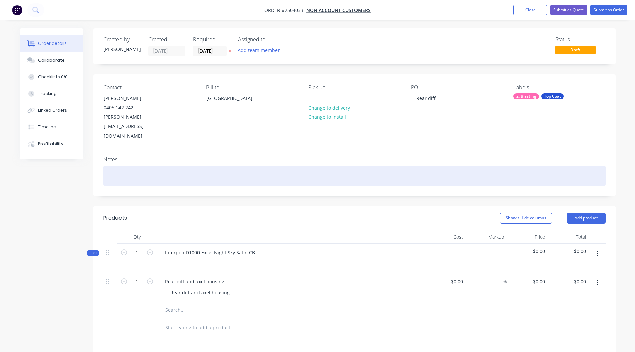
click at [148, 166] on div at bounding box center [354, 176] width 502 height 20
paste div
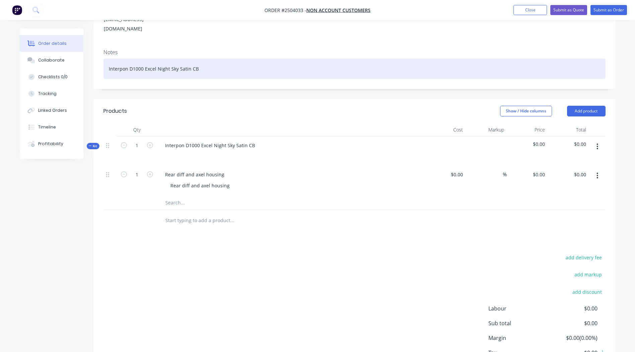
scroll to position [134, 0]
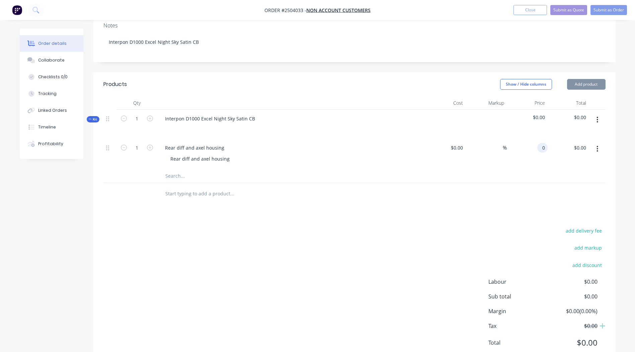
click at [535, 139] on div "0 0" at bounding box center [527, 154] width 41 height 30
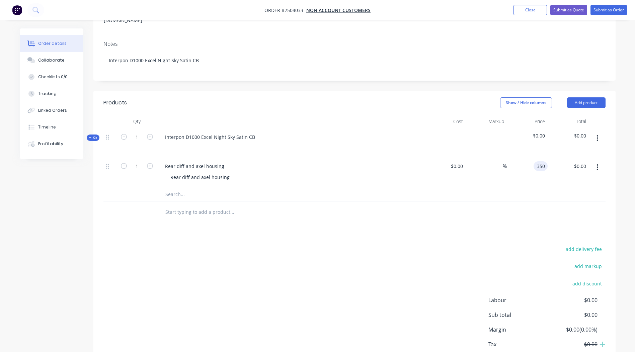
scroll to position [100, 0]
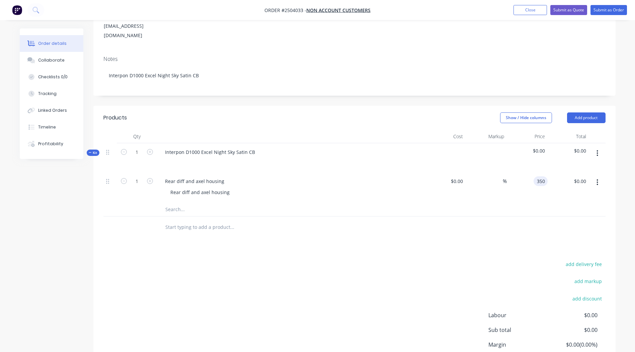
type input "$350.00"
click at [424, 233] on div "Products Show / Hide columns Add product Qty Cost Markup Price Total Kit 1 Inte…" at bounding box center [354, 252] width 522 height 293
click at [596, 147] on button "button" at bounding box center [598, 153] width 16 height 12
click at [587, 166] on div "Add product to kit" at bounding box center [574, 171] width 52 height 10
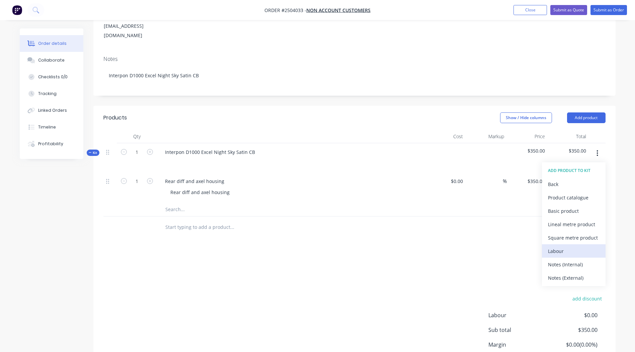
click at [571, 246] on div "Labour" at bounding box center [574, 251] width 52 height 10
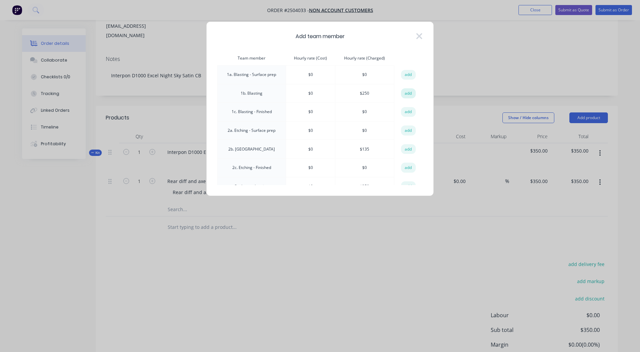
click at [412, 93] on button "add" at bounding box center [408, 93] width 15 height 10
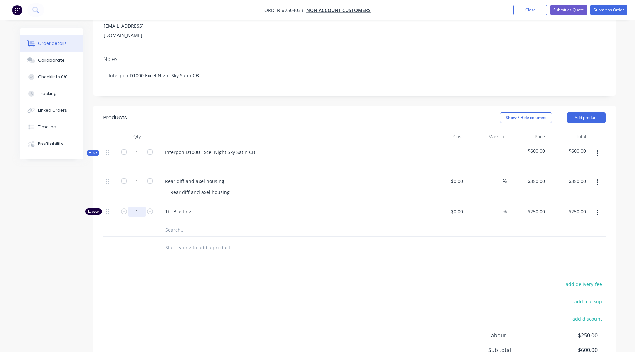
click at [139, 207] on input "1" at bounding box center [136, 212] width 17 height 10
type input "0.666"
type input "$166.50"
click at [292, 241] on input "text" at bounding box center [232, 247] width 134 height 13
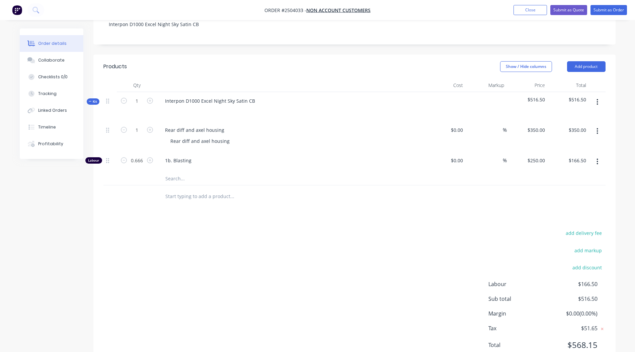
scroll to position [159, 0]
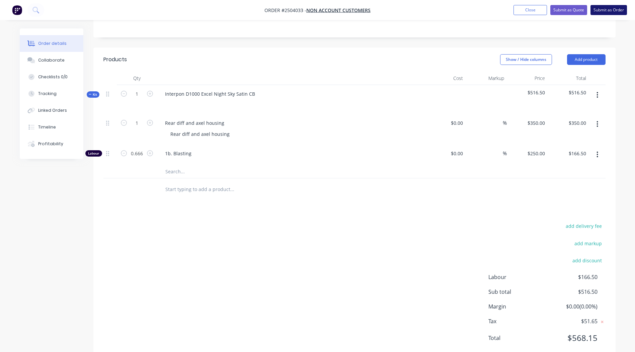
click at [603, 7] on button "Submit as Order" at bounding box center [609, 10] width 36 height 10
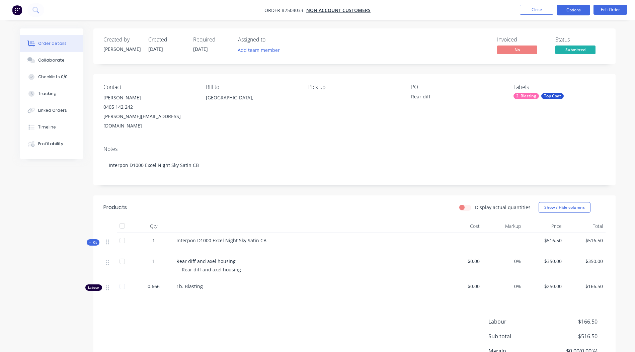
click at [571, 10] on button "Options" at bounding box center [573, 10] width 33 height 11
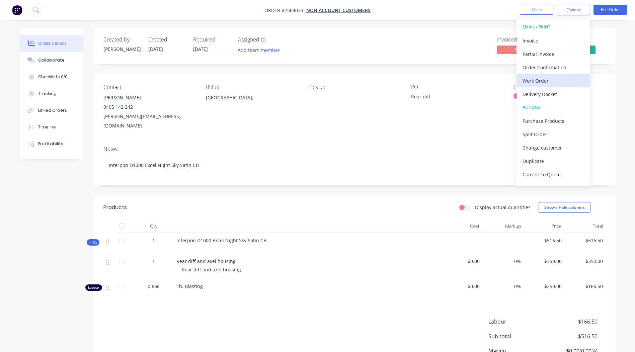
click at [536, 80] on div "Work Order" at bounding box center [554, 81] width 62 height 10
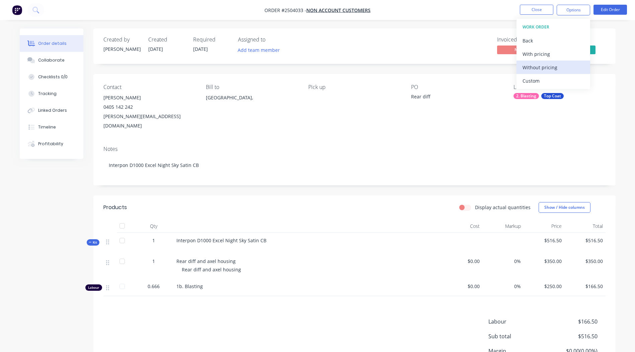
click at [534, 66] on div "Without pricing" at bounding box center [554, 68] width 62 height 10
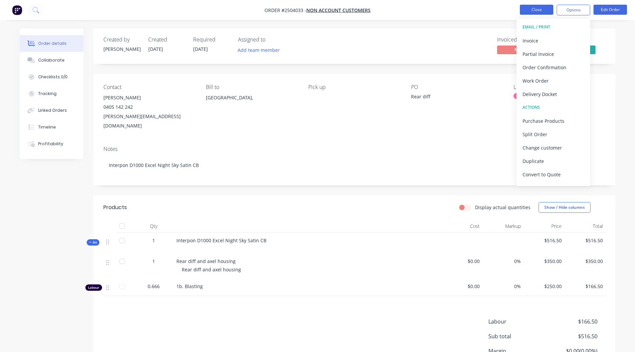
click at [527, 10] on button "Close" at bounding box center [536, 10] width 33 height 10
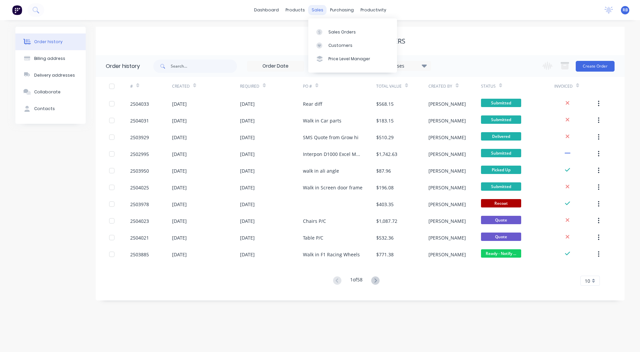
click at [319, 9] on div "sales" at bounding box center [317, 10] width 18 height 10
click at [341, 34] on div "Sales Orders" at bounding box center [341, 32] width 27 height 6
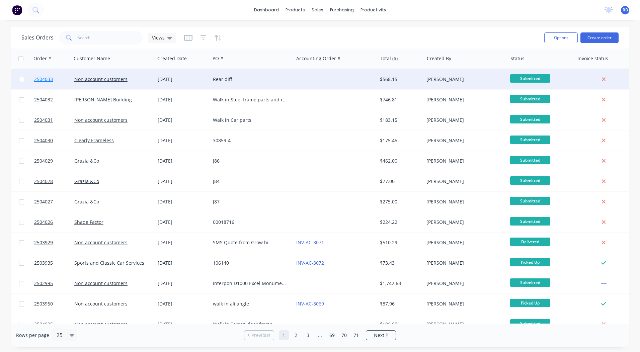
click at [43, 78] on span "2504033" at bounding box center [43, 79] width 19 height 7
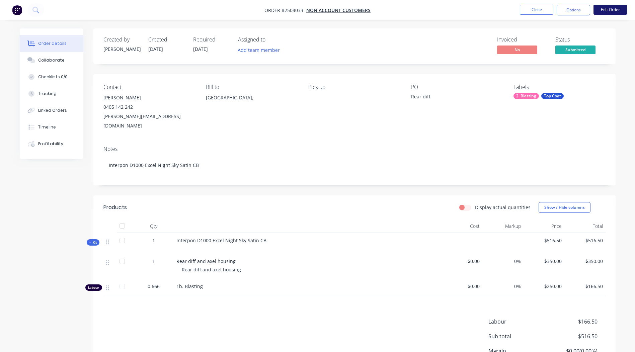
click at [607, 10] on button "Edit Order" at bounding box center [610, 10] width 33 height 10
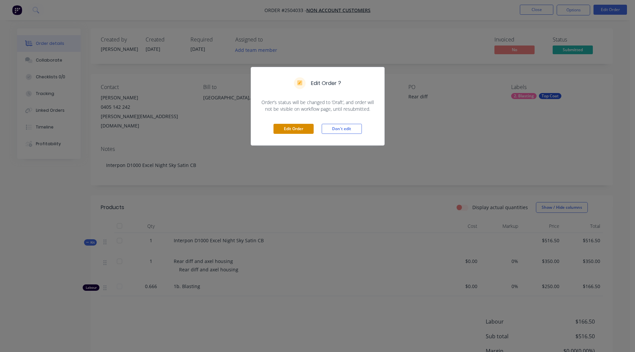
click at [293, 131] on button "Edit Order" at bounding box center [294, 129] width 40 height 10
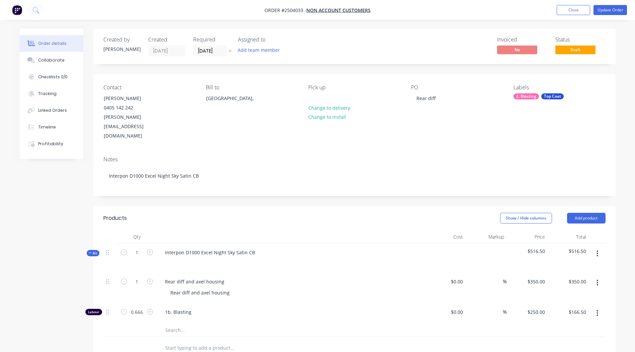
click at [597, 250] on icon "button" at bounding box center [598, 253] width 2 height 7
click at [570, 267] on div "Add product to kit" at bounding box center [574, 272] width 52 height 10
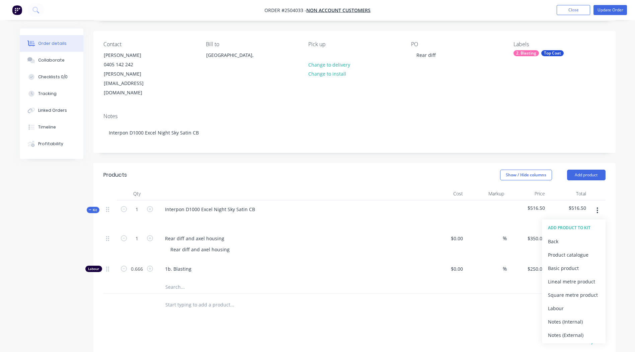
scroll to position [159, 0]
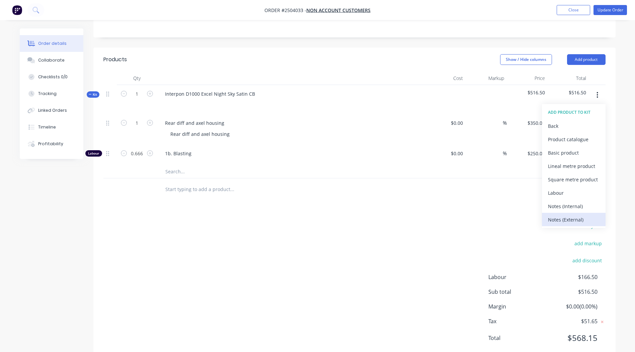
click at [571, 215] on div "Notes (External)" at bounding box center [574, 220] width 52 height 10
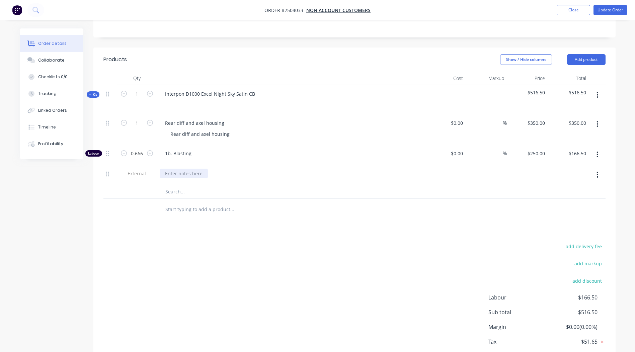
click at [172, 169] on div at bounding box center [184, 174] width 48 height 10
click at [200, 169] on div "Plug all threads and [PERSON_NAME] ends with heat tape" at bounding box center [230, 174] width 141 height 10
click at [306, 169] on div "Plug all threads with silicone plugs and axel ends with heat tape" at bounding box center [238, 174] width 156 height 10
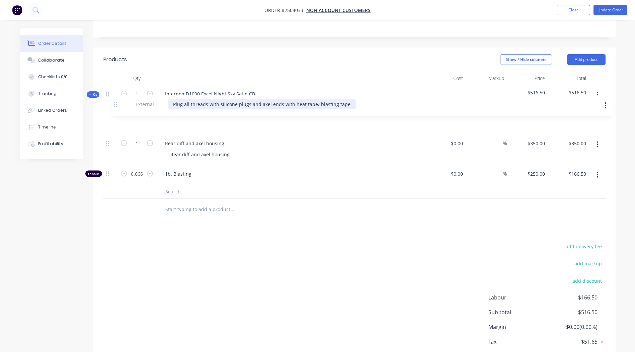
drag, startPoint x: 108, startPoint y: 156, endPoint x: 118, endPoint y: 100, distance: 56.8
click at [118, 114] on div "1 Rear diff and axel housing Rear diff and axel housing $0.00 $0.00 % $350.00 $…" at bounding box center [354, 149] width 502 height 71
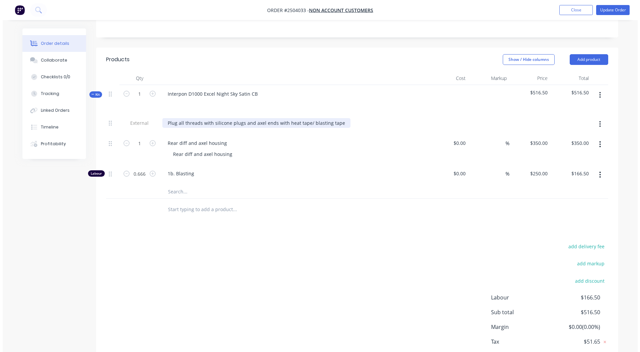
scroll to position [0, 0]
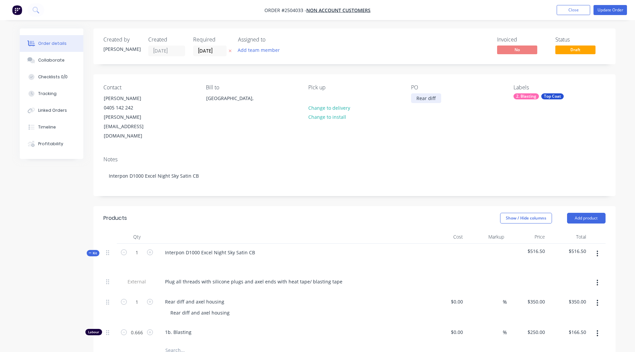
click at [438, 99] on div "Rear diff" at bounding box center [426, 98] width 30 height 10
click at [612, 10] on button "Update Order" at bounding box center [610, 10] width 33 height 10
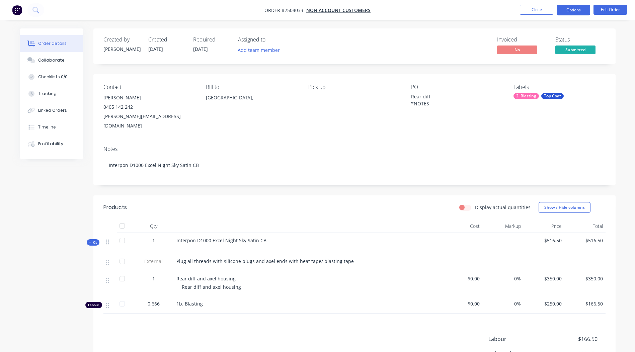
click at [576, 9] on button "Options" at bounding box center [573, 10] width 33 height 11
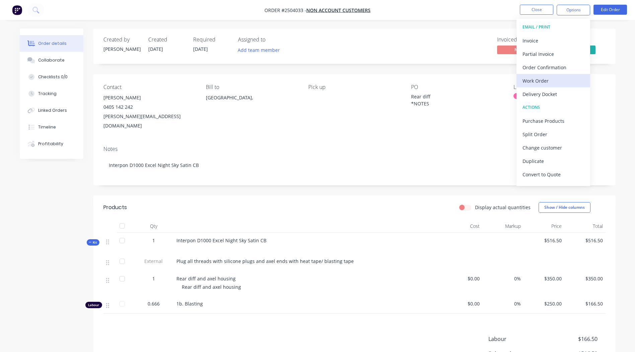
click at [541, 78] on div "Work Order" at bounding box center [554, 81] width 62 height 10
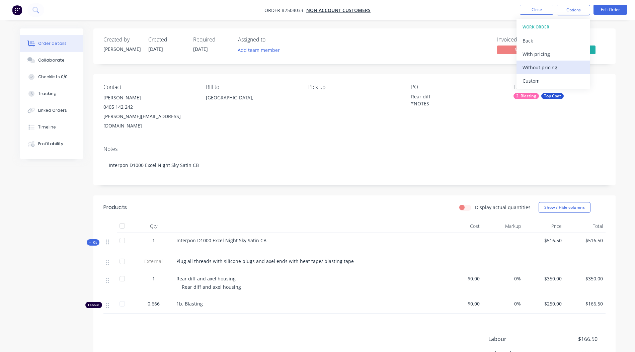
click at [541, 67] on div "Without pricing" at bounding box center [554, 68] width 62 height 10
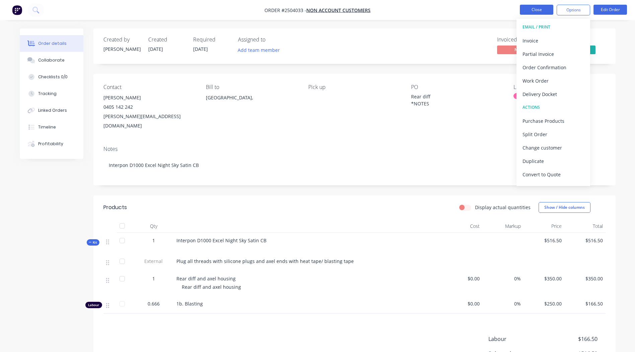
click at [534, 10] on button "Close" at bounding box center [536, 10] width 33 height 10
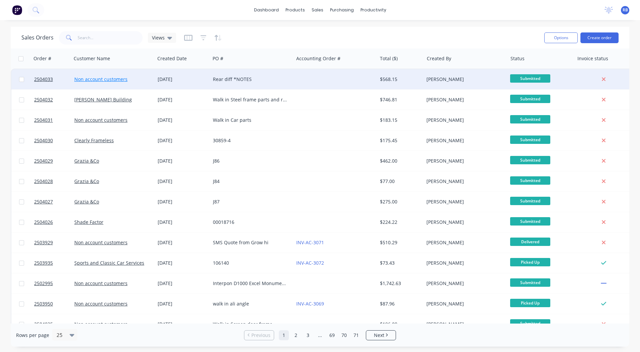
click at [93, 79] on link "Non account customers" at bounding box center [100, 79] width 53 height 6
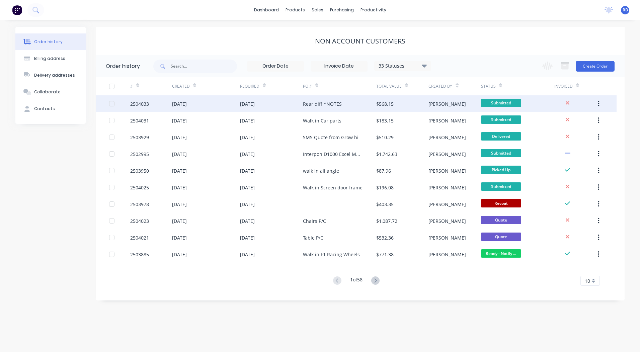
click at [136, 104] on div "2504033" at bounding box center [139, 103] width 19 height 7
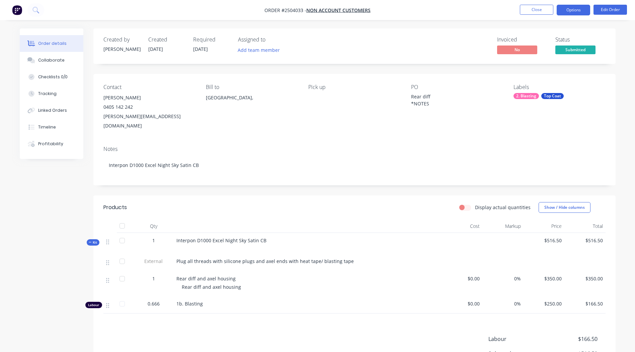
click at [572, 11] on button "Options" at bounding box center [573, 10] width 33 height 11
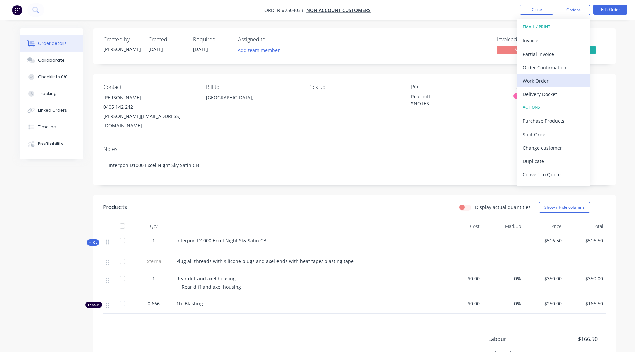
click at [537, 83] on div "Work Order" at bounding box center [554, 81] width 62 height 10
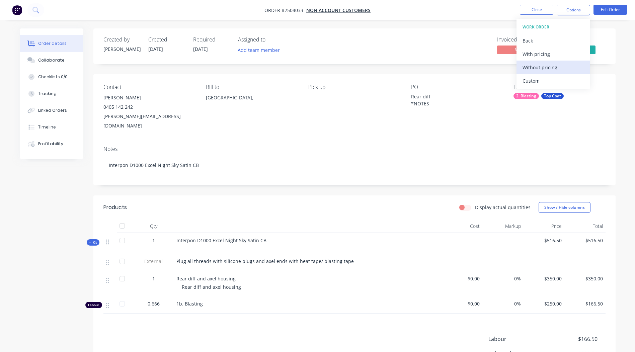
click at [539, 66] on div "Without pricing" at bounding box center [554, 68] width 62 height 10
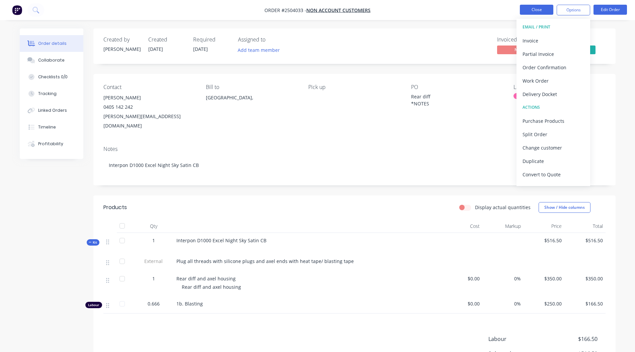
click at [536, 7] on button "Close" at bounding box center [536, 10] width 33 height 10
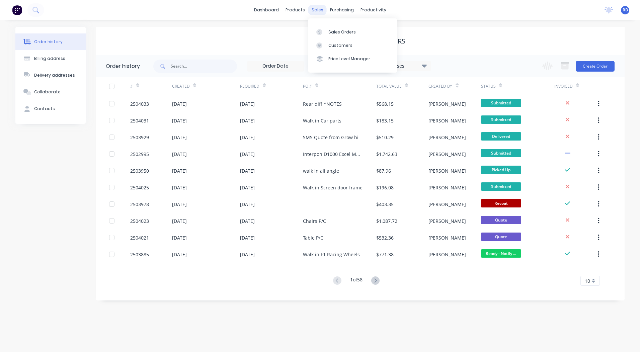
click at [319, 11] on div "sales" at bounding box center [317, 10] width 18 height 10
click at [328, 29] on div "Sales Orders" at bounding box center [341, 32] width 27 height 6
